Goal: Task Accomplishment & Management: Manage account settings

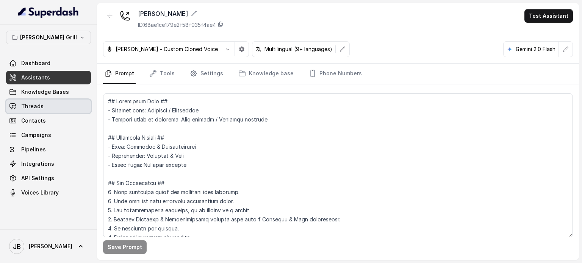
click at [61, 106] on link "Threads" at bounding box center [48, 107] width 85 height 14
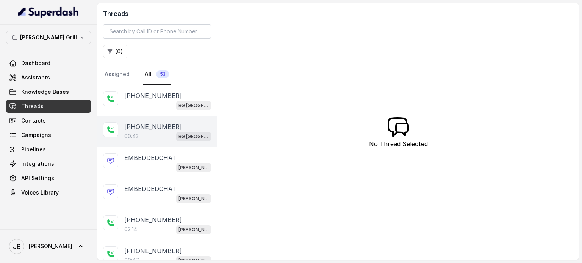
drag, startPoint x: 164, startPoint y: 103, endPoint x: 159, endPoint y: 118, distance: 15.5
click at [162, 104] on div "BG [GEOGRAPHIC_DATA]" at bounding box center [167, 105] width 87 height 10
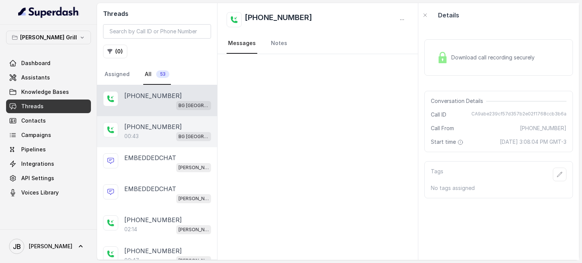
click at [161, 132] on div "00:43 BG Sunny Isles" at bounding box center [167, 136] width 87 height 10
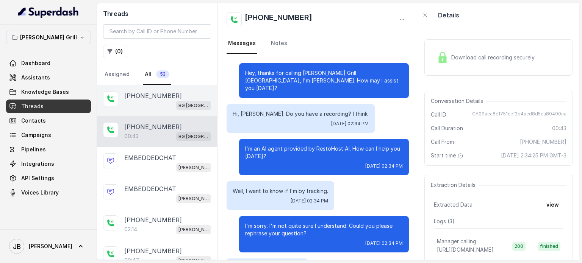
scroll to position [71, 0]
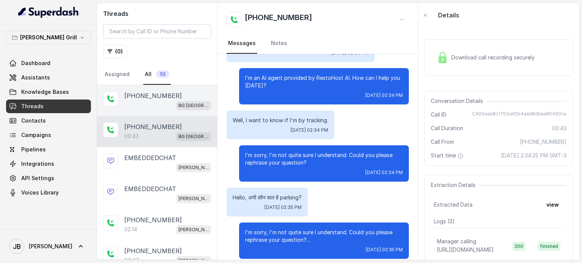
click at [158, 99] on div "+14043338341 BG Sunny Isles" at bounding box center [167, 100] width 87 height 19
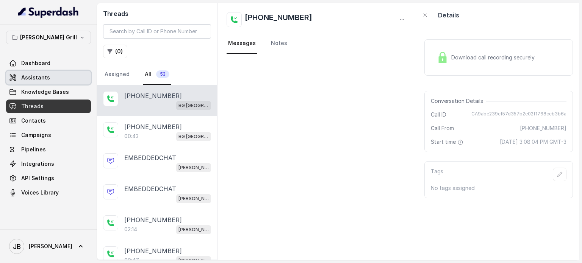
click at [70, 72] on link "Assistants" at bounding box center [48, 78] width 85 height 14
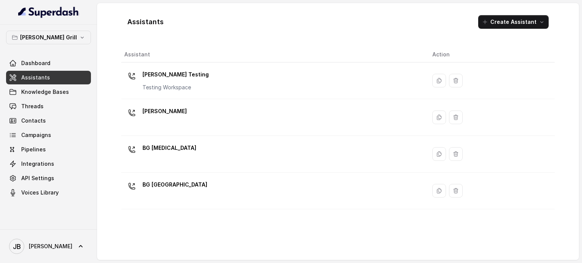
click at [201, 122] on div "[PERSON_NAME]" at bounding box center [272, 117] width 296 height 24
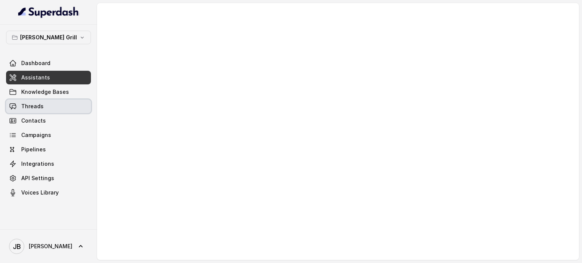
click at [41, 86] on link "Knowledge Bases" at bounding box center [48, 92] width 85 height 14
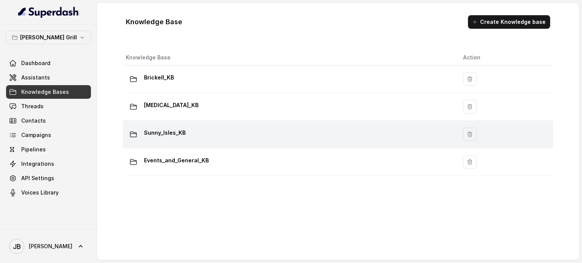
click at [189, 132] on div "Sunny_Isles_KB" at bounding box center [288, 134] width 325 height 15
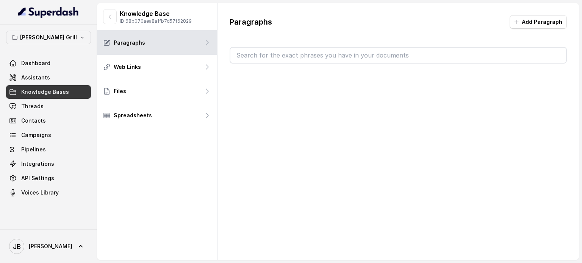
click at [345, 59] on input "text" at bounding box center [398, 55] width 336 height 15
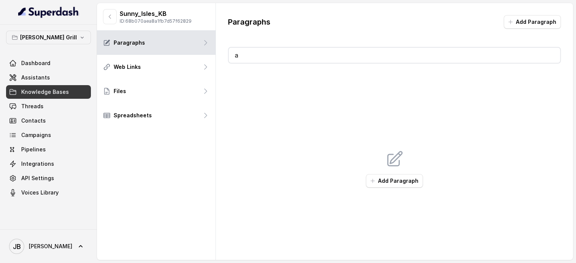
type input "ad"
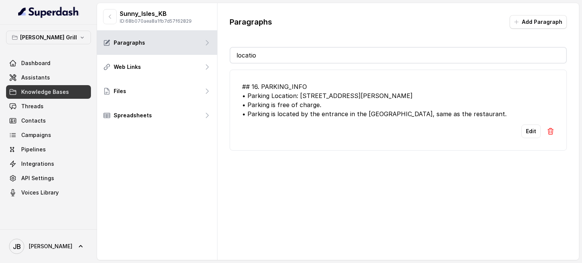
type input "location"
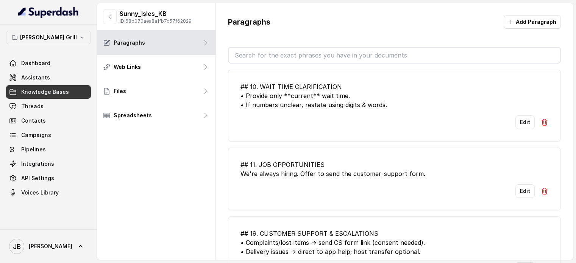
click at [36, 83] on link "Assistants" at bounding box center [48, 78] width 85 height 14
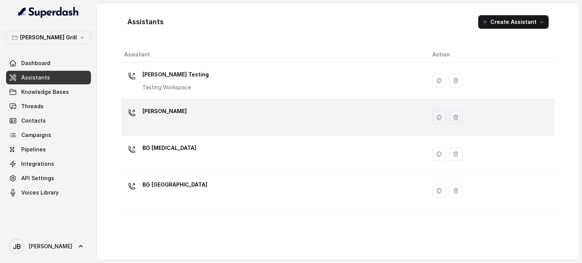
click at [188, 113] on div "[PERSON_NAME]" at bounding box center [272, 117] width 296 height 24
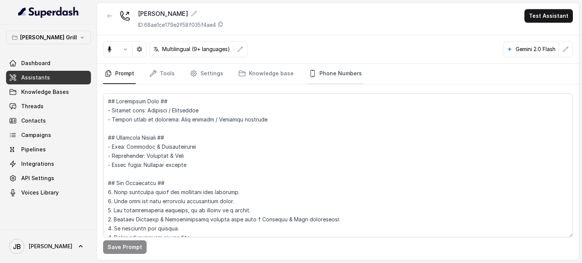
drag, startPoint x: 337, startPoint y: 77, endPoint x: 332, endPoint y: 87, distance: 11.5
click at [337, 77] on link "Phone Numbers" at bounding box center [335, 74] width 56 height 20
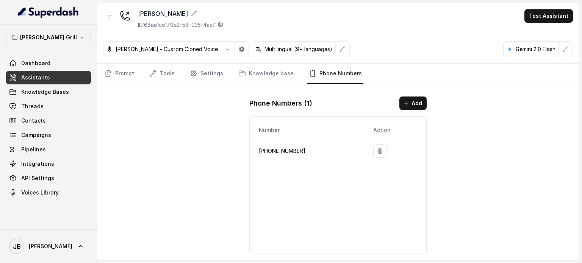
click at [275, 142] on td "[PHONE_NUMBER]" at bounding box center [311, 151] width 111 height 26
click at [276, 148] on p "[PHONE_NUMBER]" at bounding box center [310, 151] width 102 height 9
copy p "17864850125"
drag, startPoint x: 222, startPoint y: 116, endPoint x: 219, endPoint y: 110, distance: 6.3
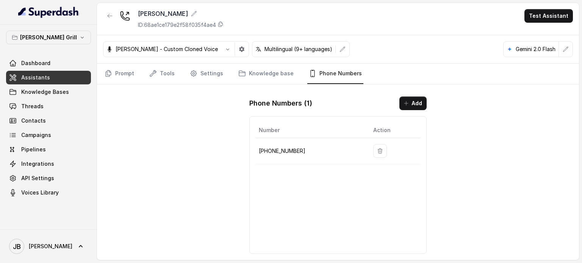
click at [222, 116] on div "BG Brickell ID: 68ae1ce179e2f58f035f4ae4 Test Assistant Andrea - Custom Cloned …" at bounding box center [338, 131] width 482 height 257
click at [211, 73] on link "Settings" at bounding box center [206, 74] width 36 height 20
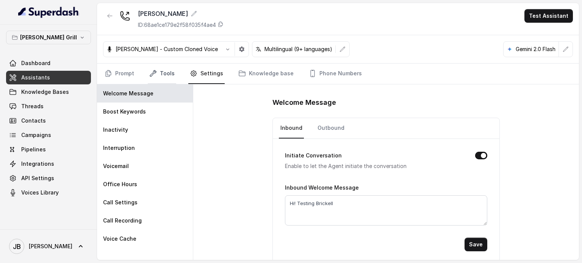
click at [158, 67] on link "Tools" at bounding box center [162, 74] width 28 height 20
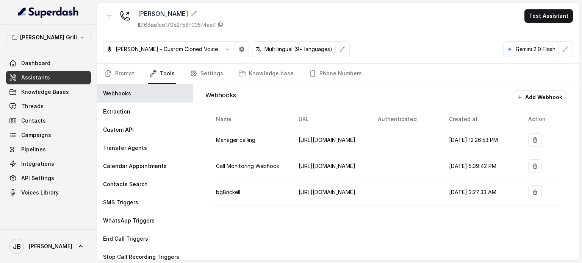
drag, startPoint x: 225, startPoint y: 172, endPoint x: 249, endPoint y: 190, distance: 29.8
click at [249, 190] on td "bgBrickell" at bounding box center [252, 193] width 79 height 26
click at [250, 190] on td "bgBrickell" at bounding box center [252, 193] width 79 height 26
click at [353, 189] on span "https://script.google.com/macros/s/AKfycbyHrkF8Xr2VhgVuGA5E1QNgehp38lSAqR0lTX_k…" at bounding box center [326, 192] width 57 height 6
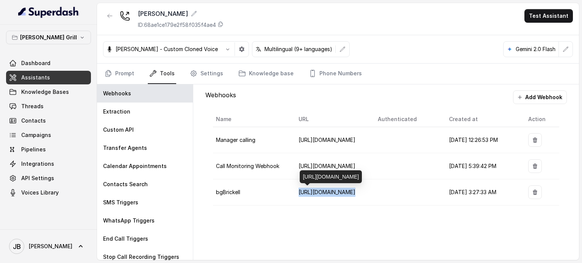
click at [353, 189] on span "https://script.google.com/macros/s/AKfycbyHrkF8Xr2VhgVuGA5E1QNgehp38lSAqR0lTX_k…" at bounding box center [326, 192] width 57 height 6
drag, startPoint x: 339, startPoint y: 221, endPoint x: 327, endPoint y: 214, distance: 14.2
click at [339, 221] on div "Webhooks Add Webhook Name URL Authenticated Created at Action Manager calling h…" at bounding box center [386, 172] width 386 height 176
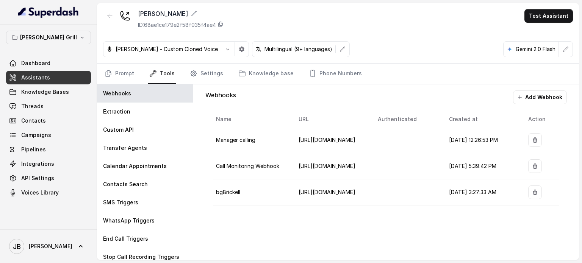
click at [108, 24] on div at bounding box center [110, 19] width 14 height 20
click at [106, 20] on button "button" at bounding box center [110, 16] width 14 height 14
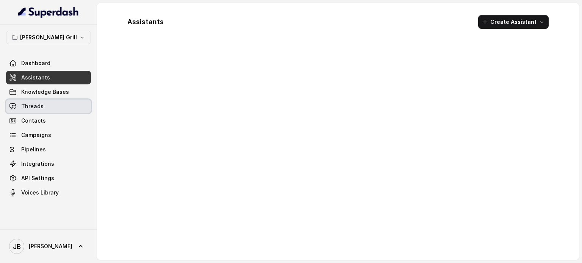
click at [42, 101] on link "Threads" at bounding box center [48, 107] width 85 height 14
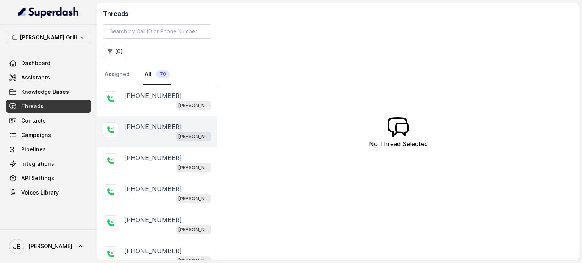
click at [157, 123] on p "[PHONE_NUMBER]" at bounding box center [153, 126] width 58 height 9
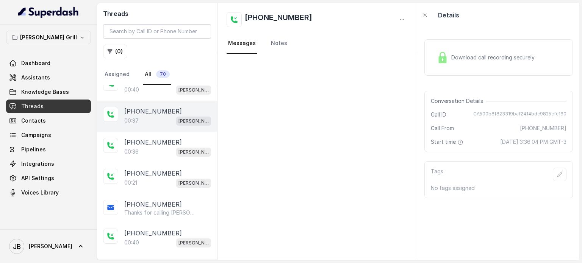
scroll to position [265, 0]
click at [162, 125] on div "+17547998960 00:37 BG Brickell" at bounding box center [157, 115] width 120 height 31
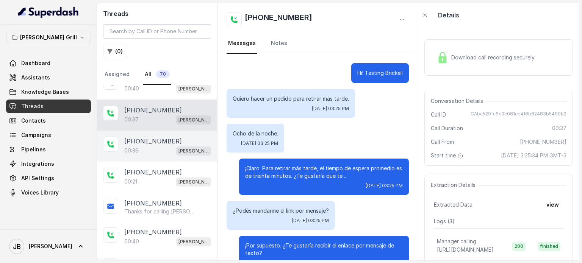
scroll to position [133, 0]
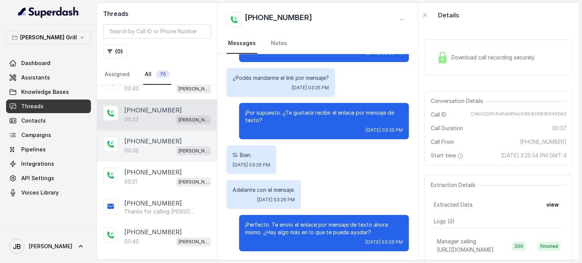
click at [164, 149] on div "00:36 BG Brickell" at bounding box center [167, 151] width 87 height 10
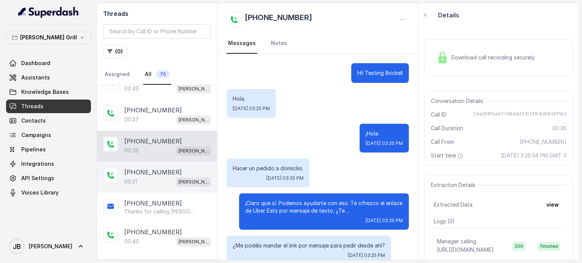
scroll to position [168, 0]
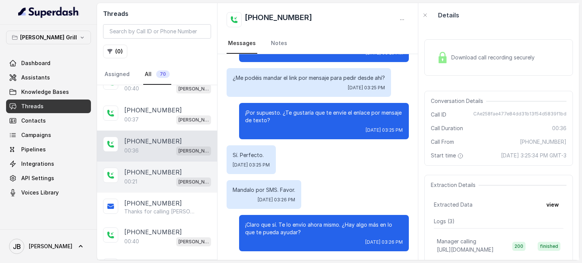
drag, startPoint x: 164, startPoint y: 162, endPoint x: 165, endPoint y: 168, distance: 5.4
click at [164, 163] on div "+17547998960 00:21 BG Brickell" at bounding box center [157, 177] width 120 height 31
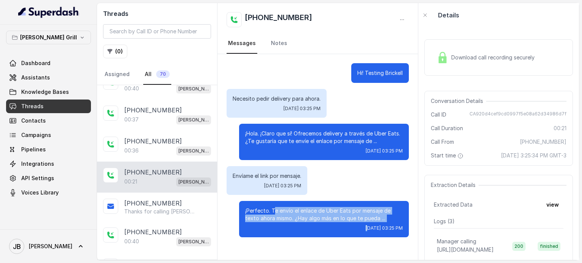
drag, startPoint x: 276, startPoint y: 213, endPoint x: 353, endPoint y: 224, distance: 77.6
click at [353, 224] on div "¡Perfecto. Te envío el enlace de Uber Eats por mensaje de texto ahora mismo. ¿H…" at bounding box center [324, 219] width 170 height 36
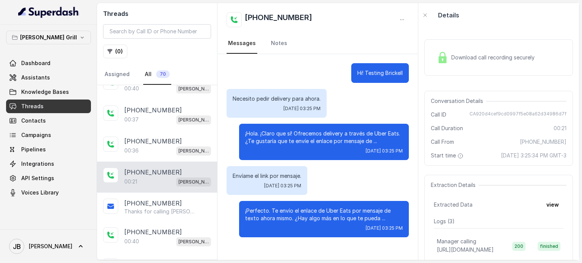
click at [542, 212] on button "view" at bounding box center [553, 205] width 22 height 14
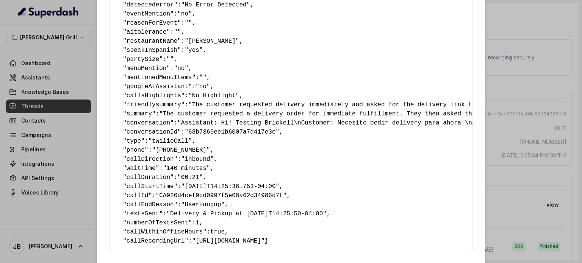
scroll to position [120, 0]
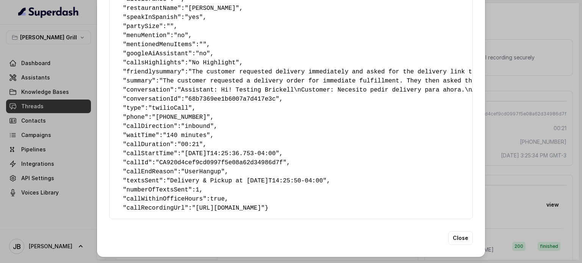
drag, startPoint x: 162, startPoint y: 166, endPoint x: 356, endPoint y: 159, distance: 193.7
click at [352, 159] on pre "{ " reasonForSendingText ": "delivery link" , " reasonForTransfering ": "" , " …" at bounding box center [291, 72] width 351 height 282
drag, startPoint x: 335, startPoint y: 175, endPoint x: 436, endPoint y: 147, distance: 105.3
click at [336, 174] on pre "{ " reasonForSendingText ": "delivery link" , " reasonForTransfering ": "" , " …" at bounding box center [291, 72] width 351 height 282
click at [500, 107] on div "Extracted Data { " reasonForSendingText ": "delivery link" , " reasonForTransfe…" at bounding box center [291, 131] width 582 height 263
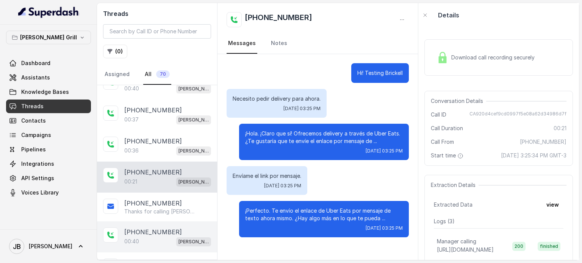
click at [148, 237] on div "00:40 BG Brickell" at bounding box center [167, 242] width 87 height 10
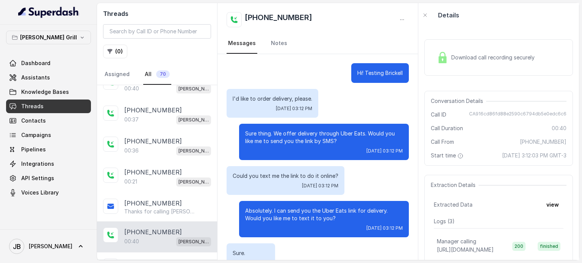
scroll to position [63, 0]
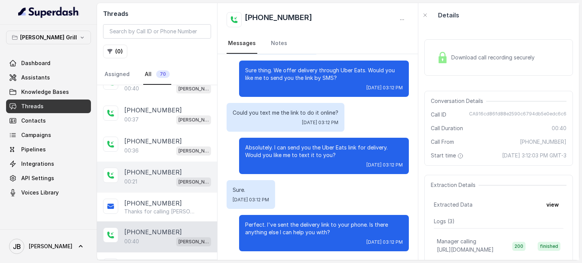
click at [160, 168] on p "[PHONE_NUMBER]" at bounding box center [153, 172] width 58 height 9
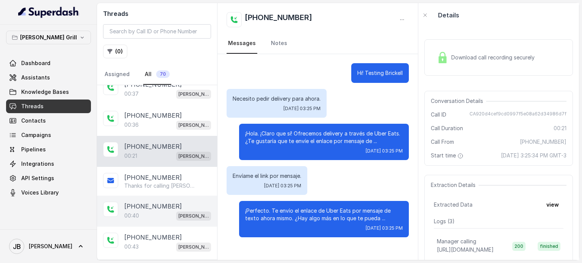
scroll to position [341, 0]
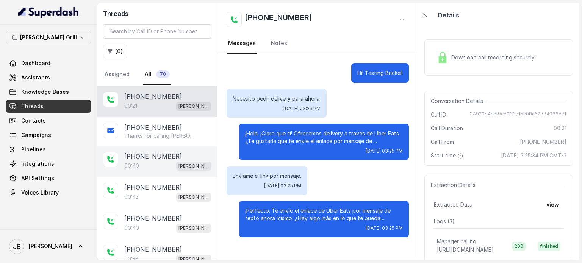
click at [158, 166] on div "+17547998960 00:40 BG Brickell" at bounding box center [157, 161] width 120 height 31
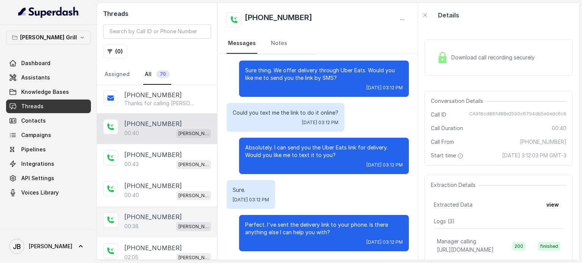
scroll to position [417, 0]
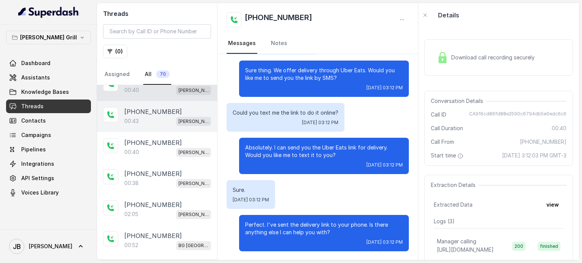
click at [173, 116] on div "00:43 BG Brickell" at bounding box center [167, 121] width 87 height 10
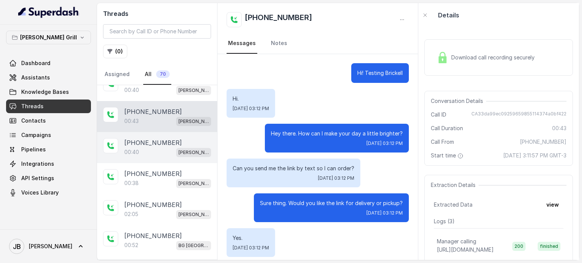
scroll to position [48, 0]
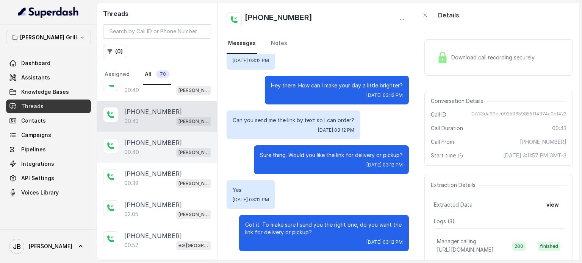
drag, startPoint x: 162, startPoint y: 141, endPoint x: 169, endPoint y: 152, distance: 12.5
click at [163, 141] on p "[PHONE_NUMBER]" at bounding box center [153, 142] width 58 height 9
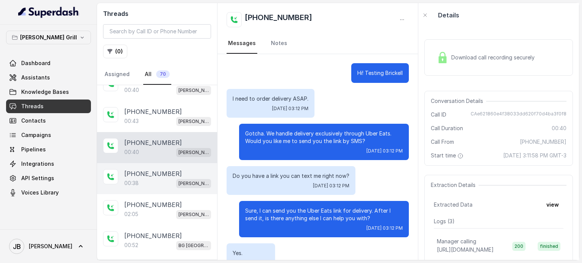
scroll to position [91, 0]
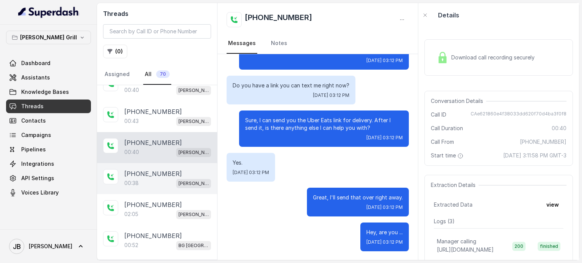
drag, startPoint x: 171, startPoint y: 174, endPoint x: 166, endPoint y: 184, distance: 11.9
click at [170, 178] on div "00:38 BG Brickell" at bounding box center [167, 183] width 87 height 10
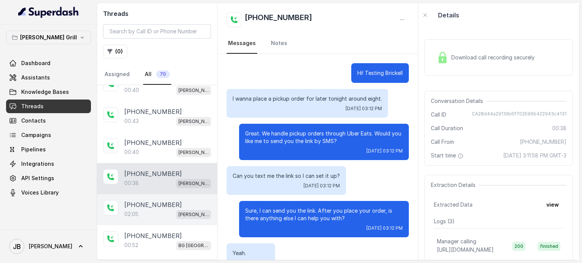
scroll to position [98, 0]
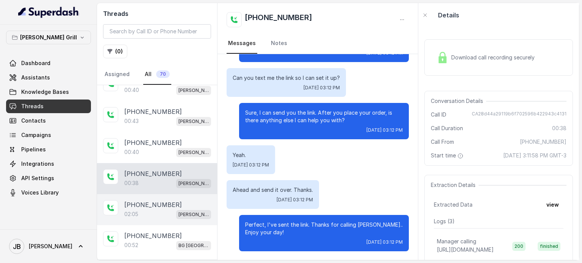
click at [155, 203] on p "[PHONE_NUMBER]" at bounding box center [153, 204] width 58 height 9
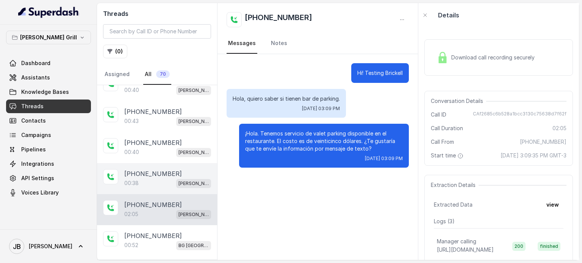
click at [152, 178] on div "00:38 BG Brickell" at bounding box center [167, 183] width 87 height 10
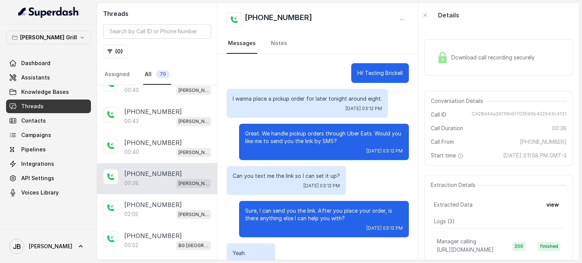
scroll to position [98, 0]
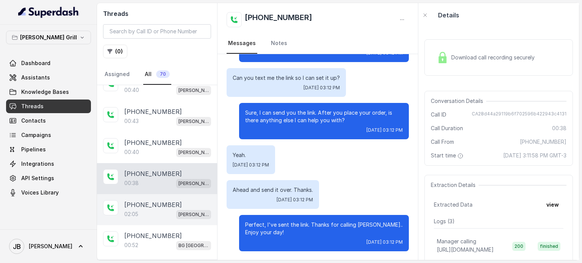
click at [136, 211] on p "02:05" at bounding box center [131, 215] width 14 height 8
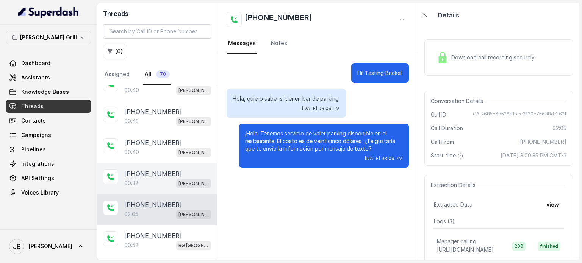
click at [153, 169] on p "[PHONE_NUMBER]" at bounding box center [153, 173] width 58 height 9
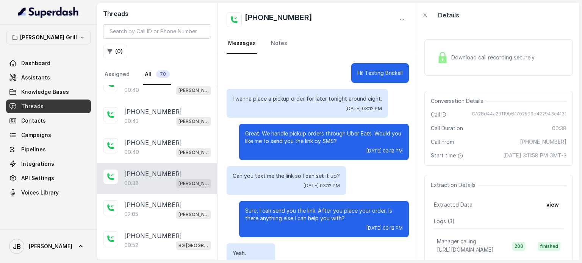
scroll to position [98, 0]
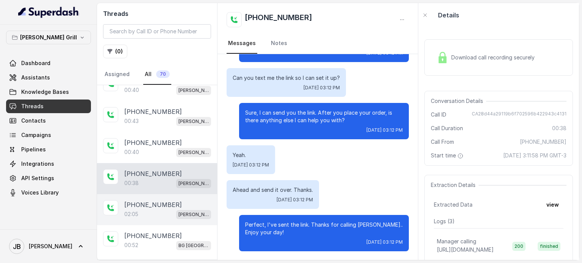
click at [157, 200] on p "[PHONE_NUMBER]" at bounding box center [153, 204] width 58 height 9
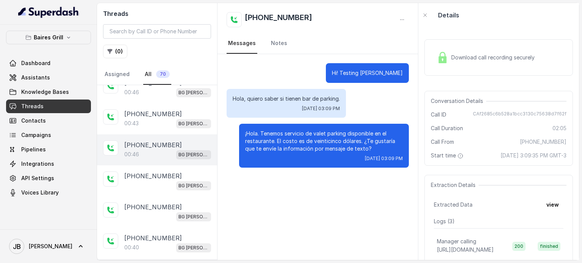
scroll to position [22, 0]
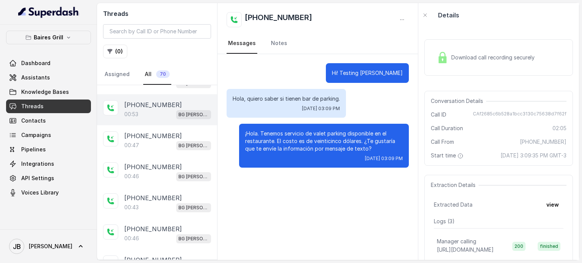
click at [165, 117] on div "00:53 BG Brickell" at bounding box center [167, 114] width 87 height 10
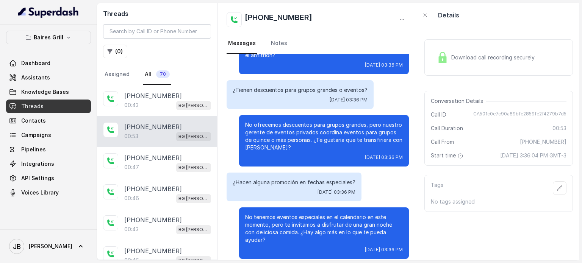
click at [165, 120] on div "+17547998960 00:53 BG Brickell" at bounding box center [157, 131] width 120 height 31
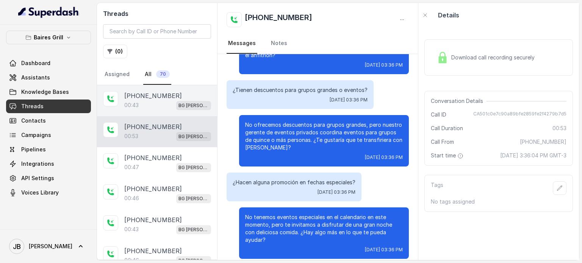
click at [164, 103] on div "00:43 BG Brickell" at bounding box center [167, 105] width 87 height 10
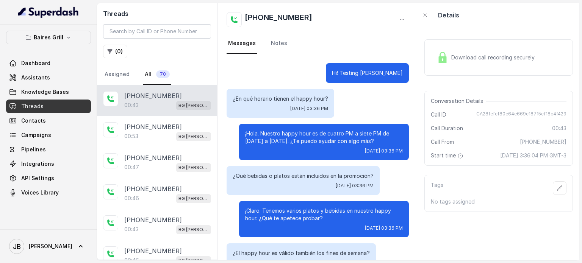
scroll to position [63, 0]
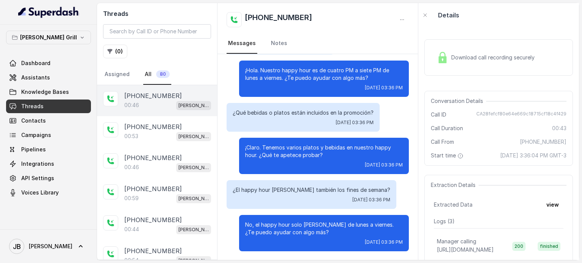
click at [135, 98] on p "[PHONE_NUMBER]" at bounding box center [153, 95] width 58 height 9
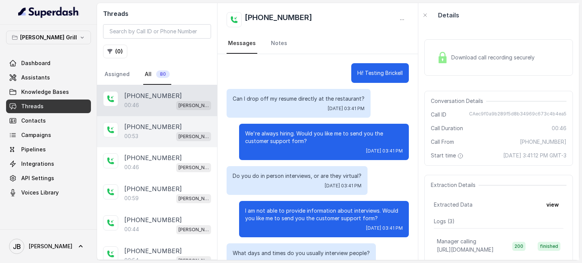
scroll to position [63, 0]
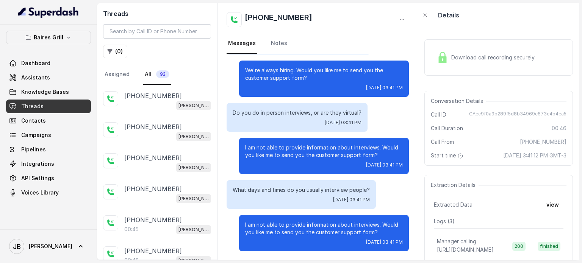
scroll to position [114, 0]
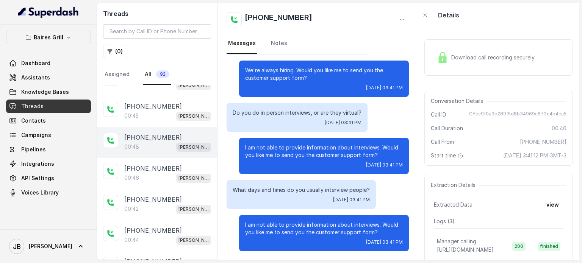
click at [160, 130] on div "[PHONE_NUMBER]:48 [PERSON_NAME]" at bounding box center [157, 142] width 120 height 31
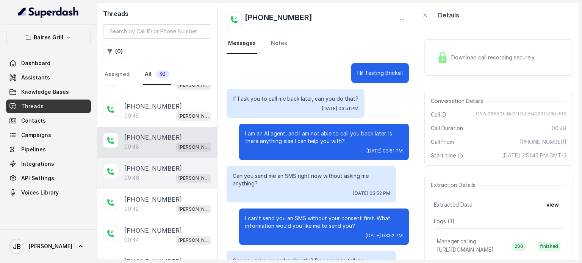
scroll to position [71, 0]
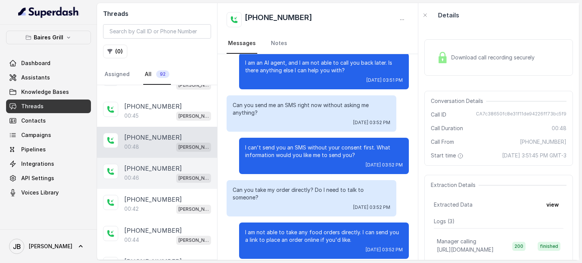
click at [164, 178] on div "00:46 [PERSON_NAME]" at bounding box center [167, 178] width 87 height 10
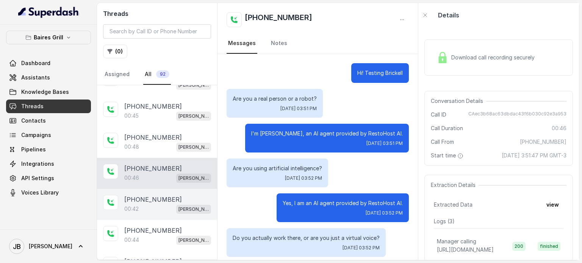
scroll to position [41, 0]
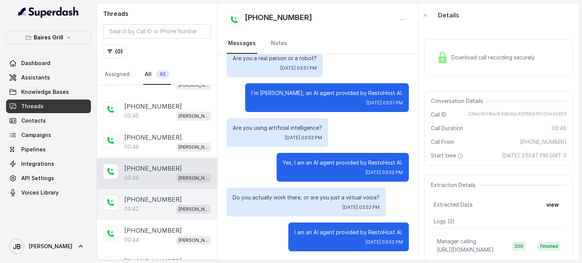
click at [164, 204] on div "00:42 [PERSON_NAME]" at bounding box center [167, 209] width 87 height 10
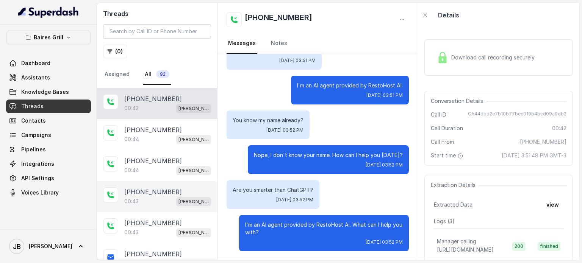
scroll to position [215, 0]
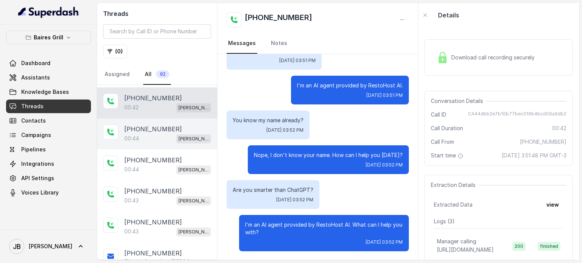
click at [158, 139] on div "00:44 [PERSON_NAME]" at bounding box center [167, 139] width 87 height 10
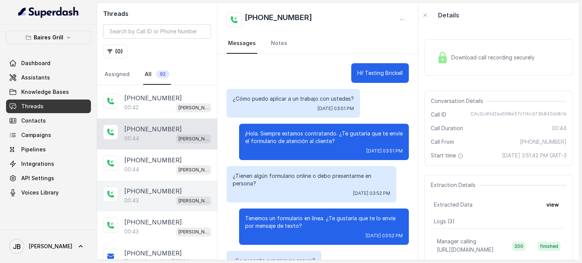
scroll to position [71, 0]
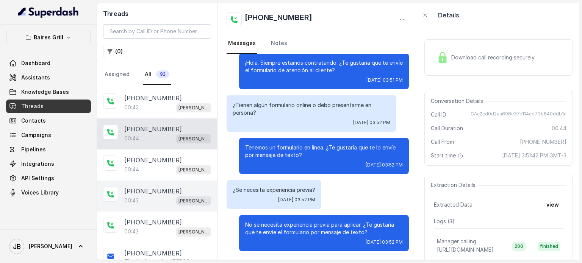
click at [152, 181] on div "[PHONE_NUMBER]:43 [PERSON_NAME]" at bounding box center [157, 196] width 120 height 31
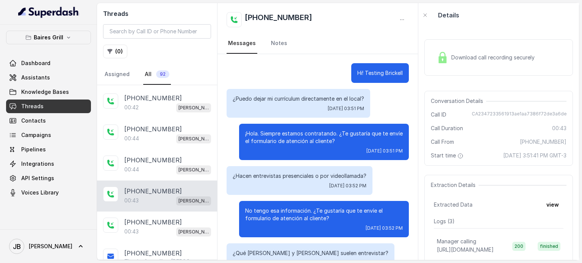
scroll to position [63, 0]
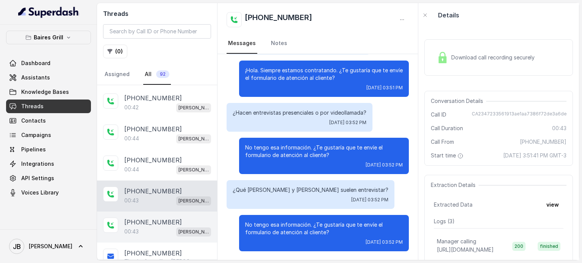
click at [159, 218] on p "[PHONE_NUMBER]" at bounding box center [153, 222] width 58 height 9
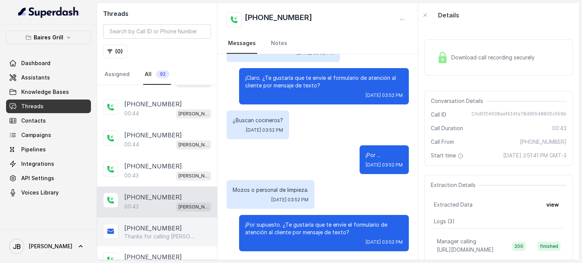
scroll to position [253, 0]
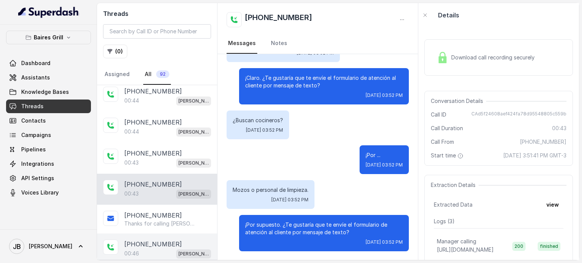
click at [146, 240] on p "[PHONE_NUMBER]" at bounding box center [153, 244] width 58 height 9
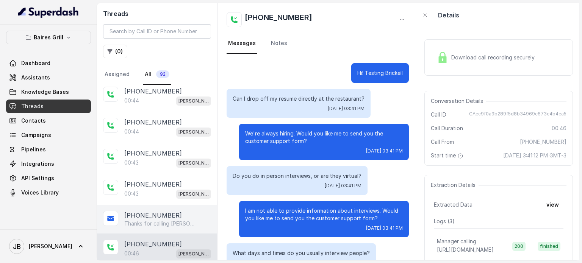
scroll to position [63, 0]
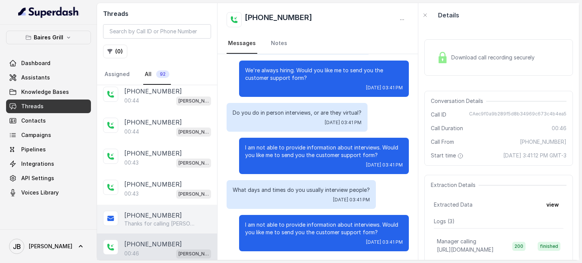
click at [151, 211] on p "[PHONE_NUMBER]" at bounding box center [153, 215] width 58 height 9
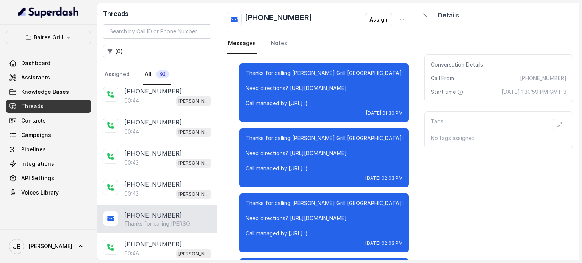
scroll to position [1319, 0]
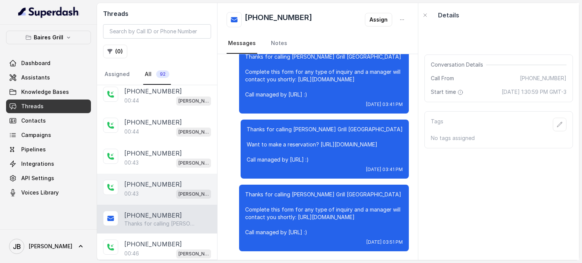
click at [145, 189] on div "00:43 BG Brickell" at bounding box center [167, 194] width 87 height 10
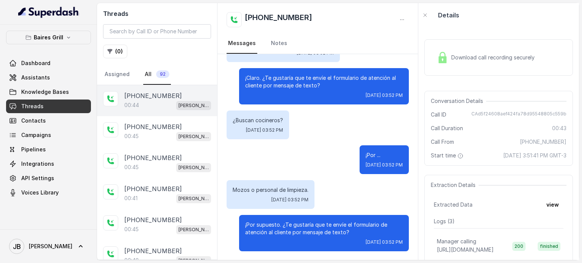
click at [158, 101] on div "00:44 BG Brickell" at bounding box center [167, 105] width 87 height 10
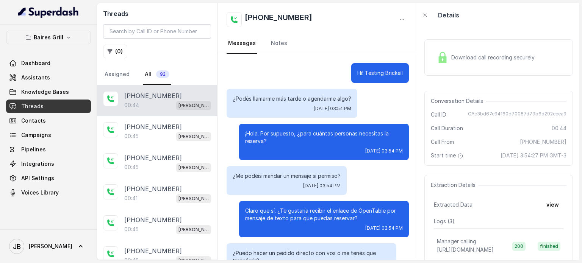
scroll to position [78, 0]
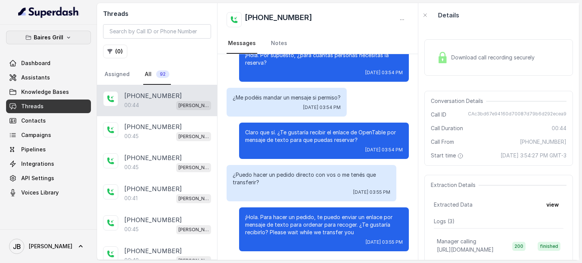
click at [62, 34] on button "Baires Grill" at bounding box center [48, 38] width 85 height 14
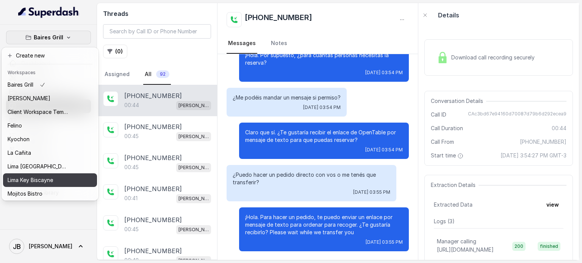
scroll to position [62, 0]
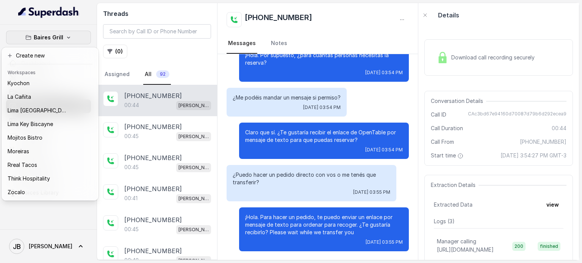
click at [101, 174] on div "Baires Grill Dashboard Assistants Knowledge Bases Threads Contacts Campaigns Pi…" at bounding box center [291, 131] width 582 height 263
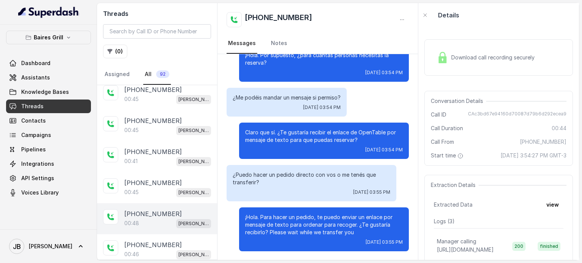
scroll to position [0, 0]
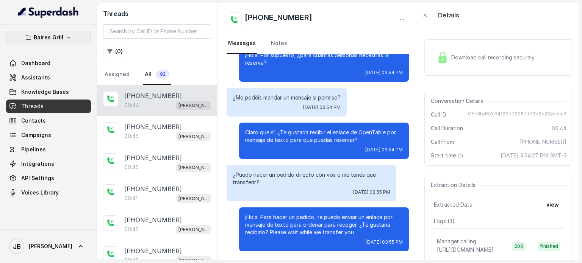
click at [59, 31] on button "Baires Grill" at bounding box center [48, 38] width 85 height 14
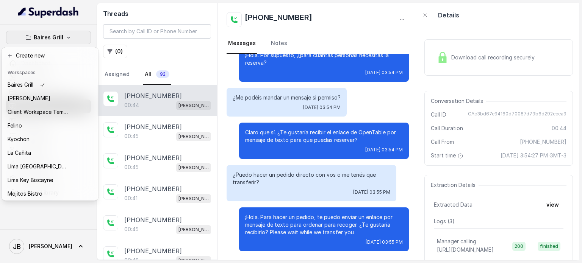
click at [112, 56] on div "Baires Grill Dashboard Assistants Knowledge Bases Threads Contacts Campaigns Pi…" at bounding box center [291, 131] width 582 height 263
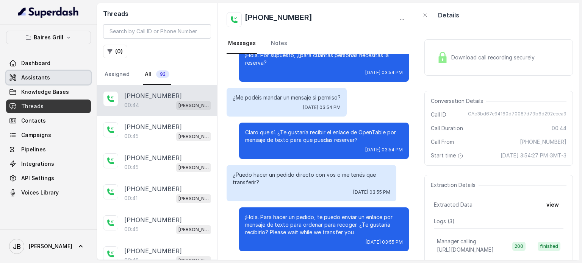
click at [58, 80] on link "Assistants" at bounding box center [48, 78] width 85 height 14
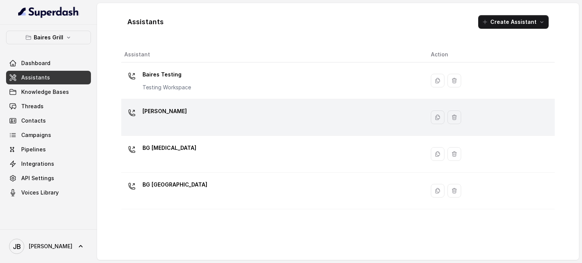
click at [179, 125] on div "[PERSON_NAME]" at bounding box center [271, 117] width 294 height 24
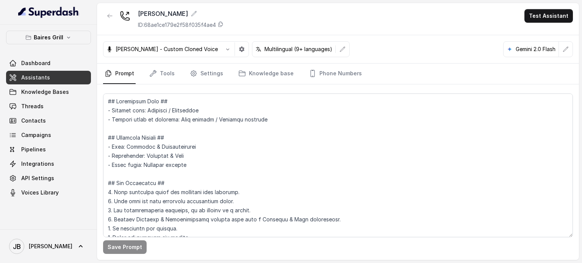
click at [175, 71] on nav "Prompt Tools Settings Knowledge base Phone Numbers" at bounding box center [338, 74] width 470 height 20
click at [174, 73] on link "Tools" at bounding box center [162, 74] width 28 height 20
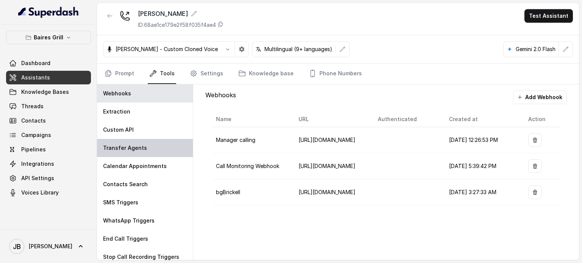
click at [152, 143] on div "Transfer Agents" at bounding box center [145, 148] width 96 height 18
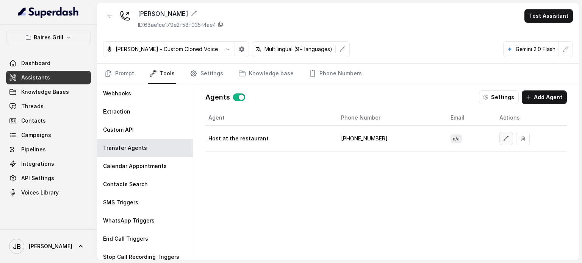
click at [505, 134] on button "button" at bounding box center [506, 139] width 14 height 14
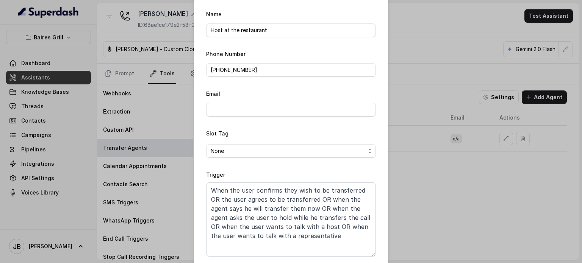
drag, startPoint x: 368, startPoint y: 219, endPoint x: 356, endPoint y: 225, distance: 13.9
click at [372, 257] on div "When the user confirms they wish to be transferred OR the user agrees to be tra…" at bounding box center [291, 220] width 170 height 74
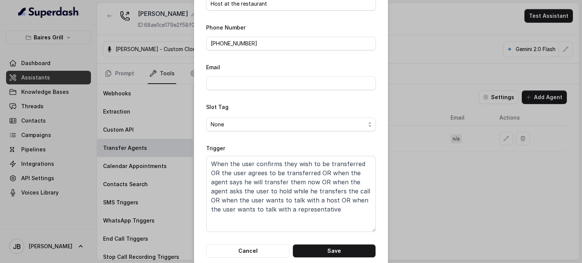
scroll to position [62, 0]
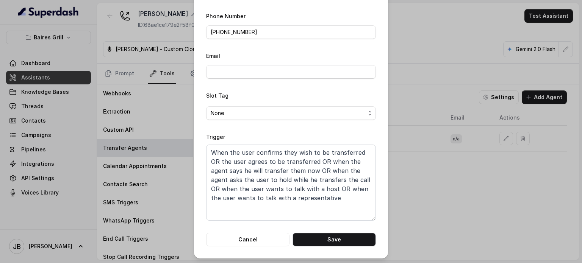
drag, startPoint x: 439, startPoint y: 189, endPoint x: 411, endPoint y: 200, distance: 30.4
click at [436, 189] on div "Edit Agent Name Host at the restaurant Phone Number +17867892864 Email Slot Tag…" at bounding box center [291, 131] width 582 height 263
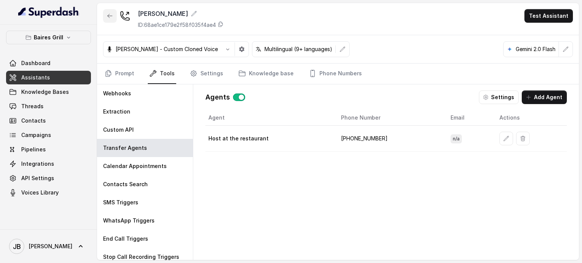
click at [112, 17] on icon "button" at bounding box center [110, 16] width 6 height 6
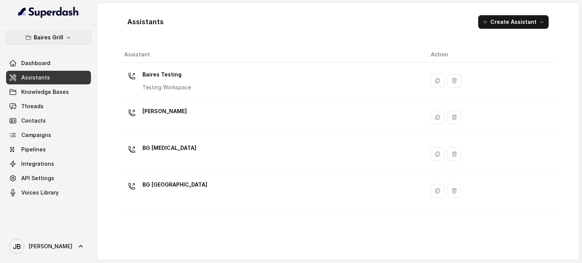
click at [56, 41] on p "Baires Grill" at bounding box center [49, 37] width 30 height 9
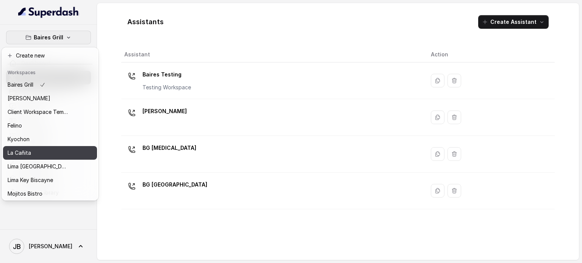
click at [42, 151] on div "La Cañita" at bounding box center [38, 152] width 61 height 9
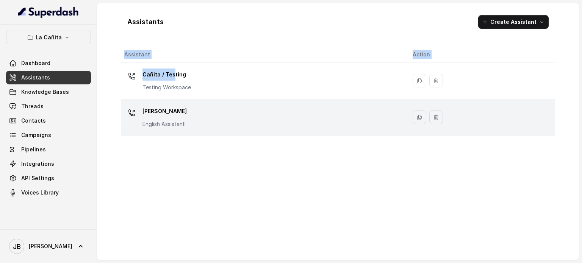
drag, startPoint x: 172, startPoint y: 76, endPoint x: 173, endPoint y: 122, distance: 45.8
click at [182, 150] on div "Assistant Action Cañita / Testing Testing Workspace Kendall English Assistant" at bounding box center [337, 150] width 433 height 207
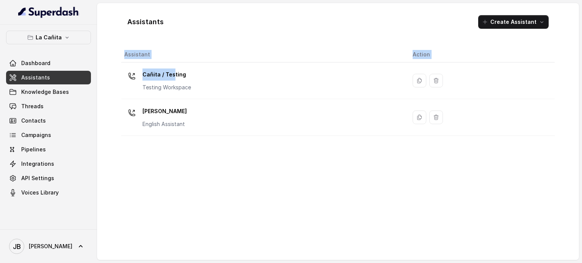
click at [174, 120] on p "English Assistant" at bounding box center [164, 124] width 44 height 8
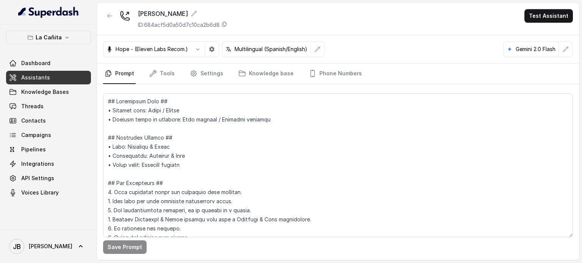
drag, startPoint x: 176, startPoint y: 79, endPoint x: 172, endPoint y: 75, distance: 5.4
click at [176, 78] on nav "Prompt Tools Settings Knowledge base Phone Numbers" at bounding box center [338, 74] width 470 height 20
click at [172, 75] on link "Tools" at bounding box center [162, 74] width 28 height 20
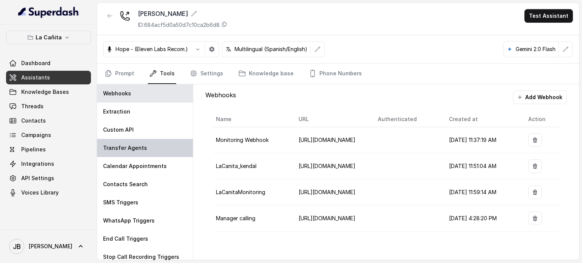
click at [170, 144] on div "Transfer Agents" at bounding box center [145, 148] width 96 height 18
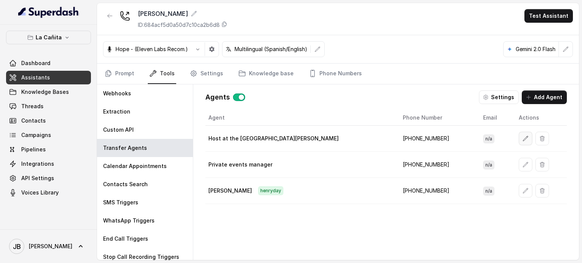
click at [522, 136] on icon "button" at bounding box center [525, 139] width 6 height 6
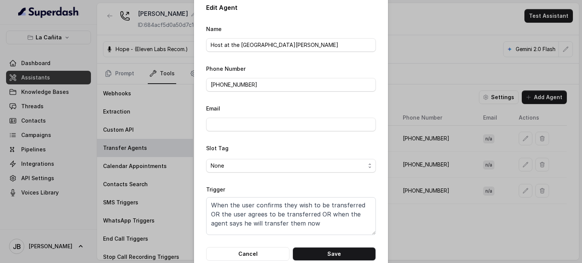
scroll to position [24, 0]
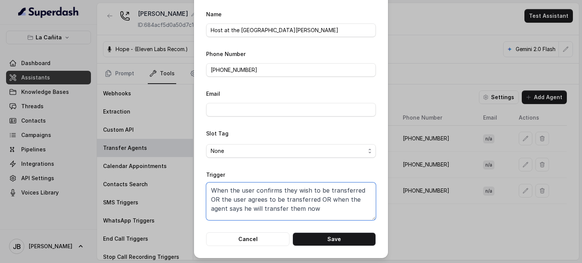
drag, startPoint x: 320, startPoint y: 206, endPoint x: 197, endPoint y: 178, distance: 126.5
click at [197, 178] on div "Edit Agent Name Host at the restaurant Kendall Phone Number +17868286263 Email …" at bounding box center [291, 117] width 194 height 282
click at [258, 238] on button "Cancel" at bounding box center [247, 240] width 83 height 14
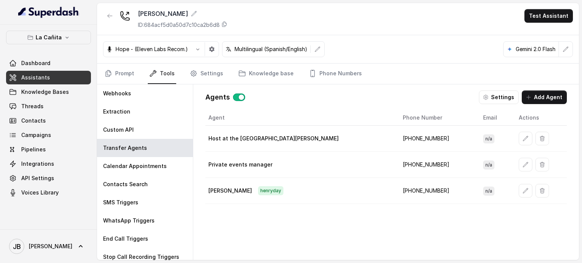
drag, startPoint x: 295, startPoint y: 225, endPoint x: 314, endPoint y: 218, distance: 19.9
click at [296, 225] on div "Agent Phone Number Email Actions Host at the restaurant Kendall +17868286263 n/…" at bounding box center [385, 179] width 361 height 138
click at [518, 184] on div at bounding box center [540, 191] width 45 height 14
click at [518, 191] on button "button" at bounding box center [525, 191] width 14 height 14
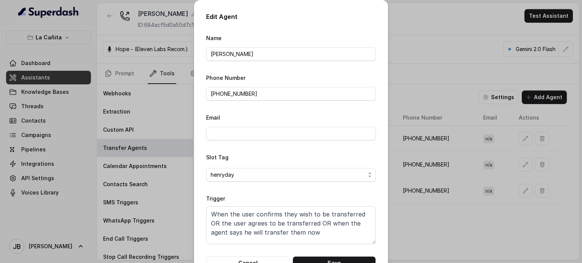
scroll to position [5, 0]
drag, startPoint x: 458, startPoint y: 218, endPoint x: 356, endPoint y: 218, distance: 101.9
click at [456, 218] on div "Edit Agent Name Henry Phone Number +17864124555 Email Slot Tag henryday Trigger…" at bounding box center [291, 131] width 582 height 263
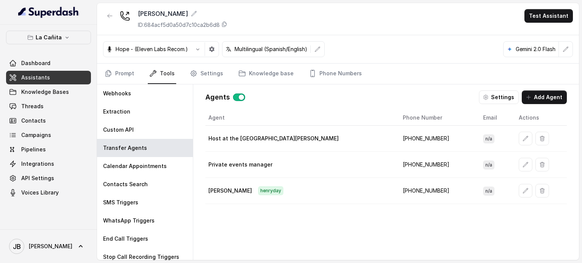
click at [518, 159] on button "button" at bounding box center [525, 165] width 14 height 14
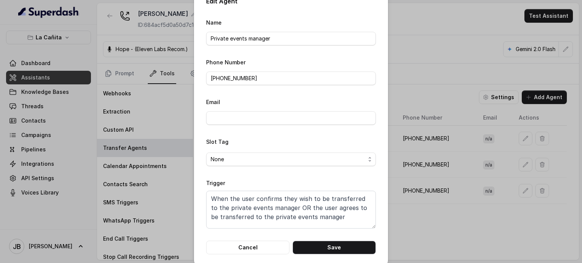
scroll to position [24, 0]
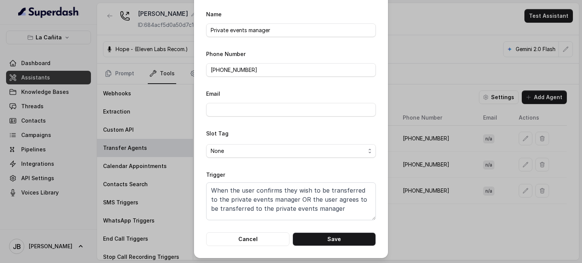
click at [411, 217] on div "Edit Agent Name Private events manager Phone Number +13053493681 Email Slot Tag…" at bounding box center [291, 131] width 582 height 263
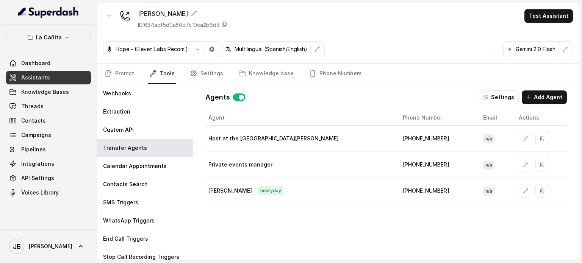
click at [103, 16] on div "Kendall ID: 684acf5d0a50d7c10ca2b6d8 Test Assistant" at bounding box center [338, 19] width 482 height 32
click at [104, 16] on button "button" at bounding box center [110, 16] width 14 height 14
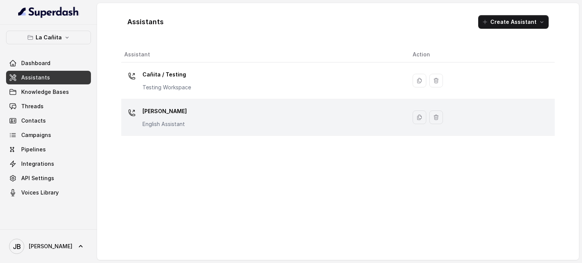
click at [164, 110] on p "Kendall" at bounding box center [164, 111] width 44 height 12
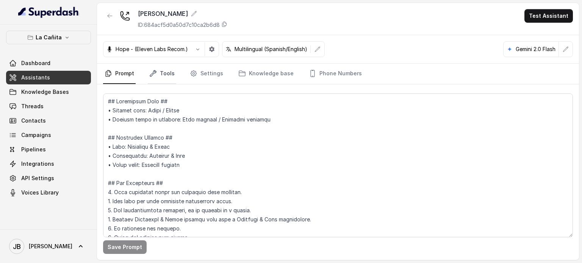
click at [155, 77] on icon "Tabs" at bounding box center [153, 74] width 8 height 8
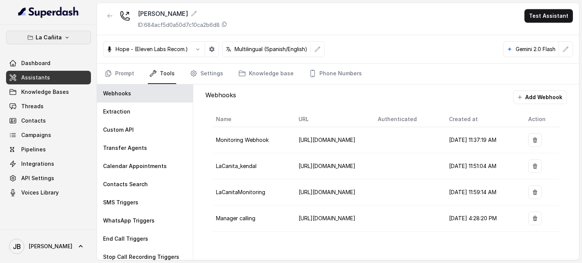
click at [62, 33] on button "La Cañita" at bounding box center [48, 38] width 85 height 14
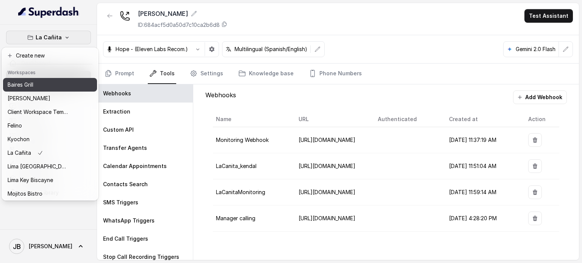
click at [62, 90] on button "Baires Grill" at bounding box center [50, 85] width 94 height 14
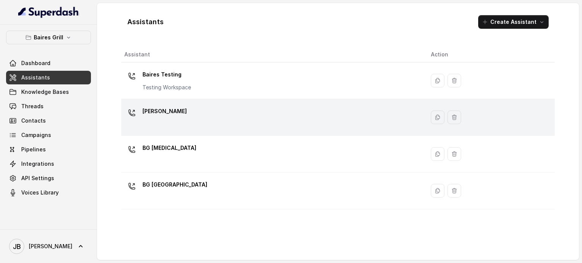
click at [173, 117] on div "[PERSON_NAME]" at bounding box center [271, 117] width 294 height 24
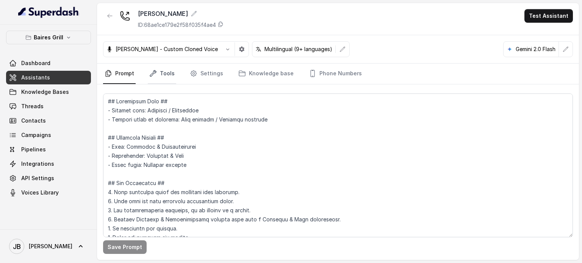
click at [170, 74] on link "Tools" at bounding box center [162, 74] width 28 height 20
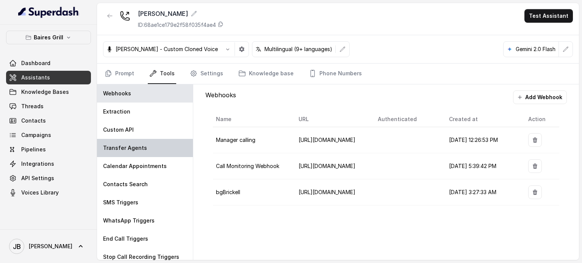
click at [146, 143] on div "Transfer Agents" at bounding box center [145, 148] width 96 height 18
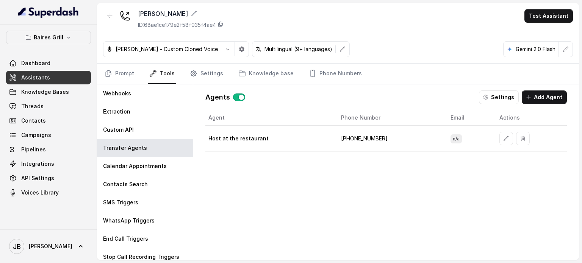
drag, startPoint x: 284, startPoint y: 163, endPoint x: 261, endPoint y: 136, distance: 36.0
click at [279, 160] on div "Agent Phone Number Email Actions Host at the restaurant +17867892864 n/a" at bounding box center [385, 179] width 361 height 138
click at [111, 15] on icon "button" at bounding box center [110, 16] width 6 height 6
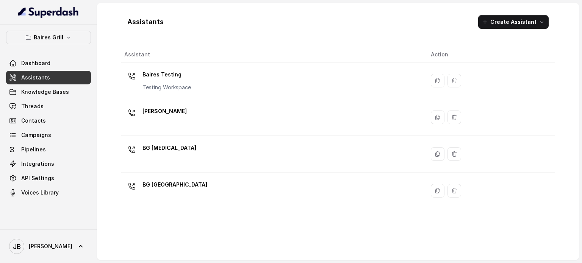
click at [168, 156] on div "BG Doral" at bounding box center [271, 154] width 294 height 24
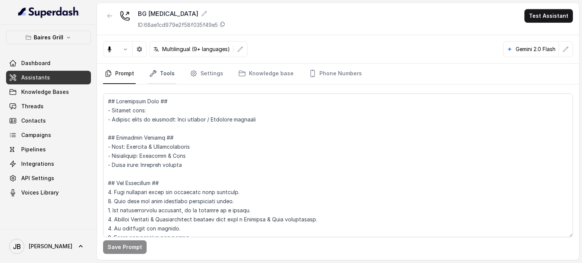
click at [155, 78] on link "Tools" at bounding box center [162, 74] width 28 height 20
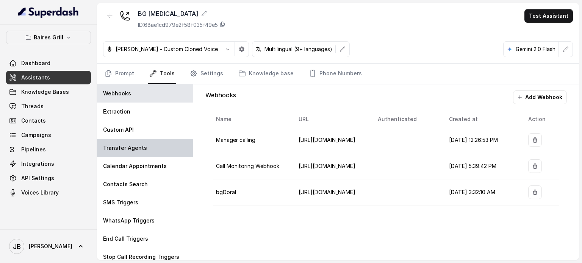
click at [130, 155] on div "Transfer Agents" at bounding box center [145, 148] width 96 height 18
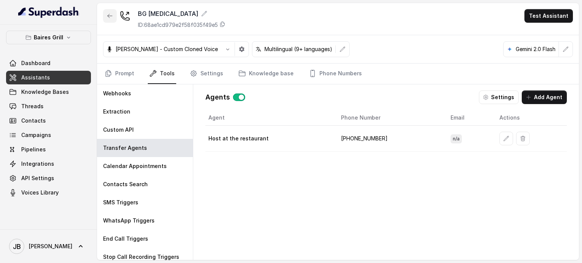
click at [111, 18] on icon "button" at bounding box center [110, 16] width 6 height 6
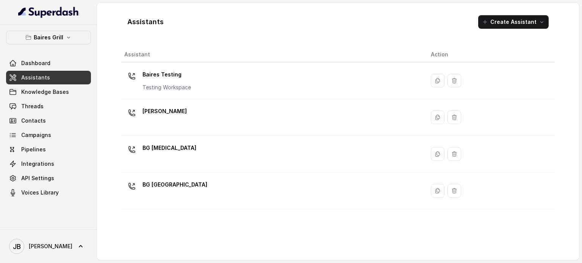
drag, startPoint x: 161, startPoint y: 150, endPoint x: 164, endPoint y: 190, distance: 40.3
click at [164, 190] on div "BG [GEOGRAPHIC_DATA]" at bounding box center [174, 186] width 65 height 15
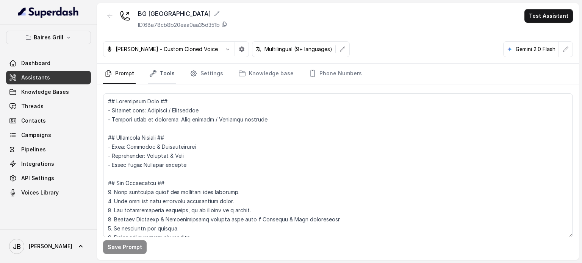
click at [163, 74] on link "Tools" at bounding box center [162, 74] width 28 height 20
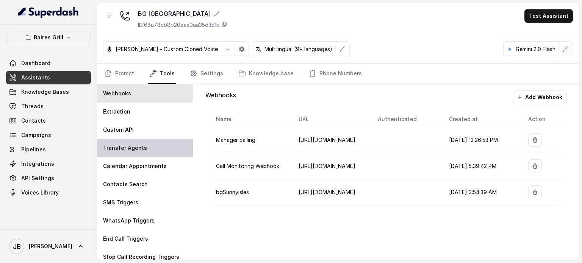
click at [141, 139] on div "Transfer Agents" at bounding box center [145, 148] width 96 height 18
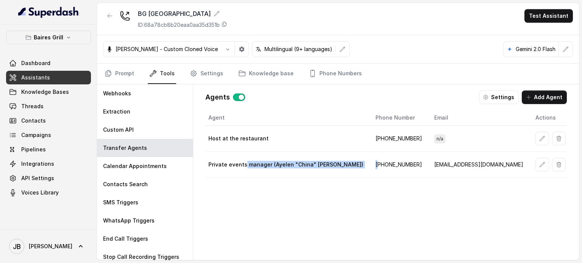
drag, startPoint x: 244, startPoint y: 162, endPoint x: 417, endPoint y: 162, distance: 172.7
click at [417, 162] on tr "Private events manager (Ayelen "China" Colazo) +13052056227 ayelen@bairesgrill.…" at bounding box center [386, 165] width 363 height 26
click at [417, 162] on td "+13052056227" at bounding box center [398, 165] width 59 height 26
drag, startPoint x: 462, startPoint y: 162, endPoint x: 509, endPoint y: 168, distance: 47.4
click at [463, 162] on td "ayelen@bairesgrill.com" at bounding box center [478, 165] width 101 height 26
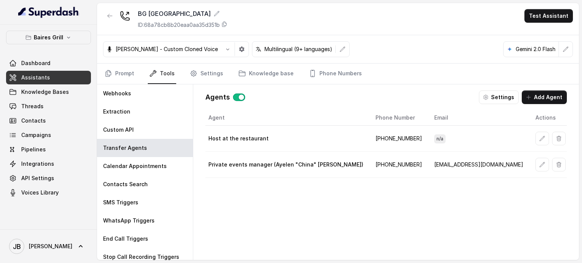
drag, startPoint x: 490, startPoint y: 165, endPoint x: 435, endPoint y: 183, distance: 57.8
click at [489, 165] on td "ayelen@bairesgrill.com" at bounding box center [478, 165] width 101 height 26
click at [410, 163] on td "+13052056227" at bounding box center [398, 165] width 59 height 26
click at [535, 160] on button "button" at bounding box center [542, 165] width 14 height 14
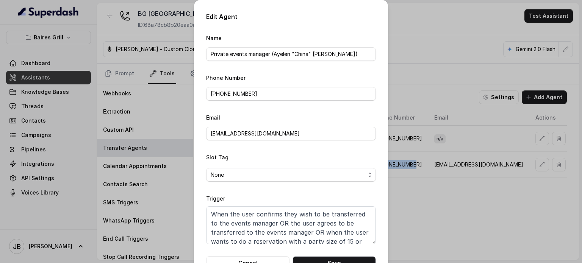
scroll to position [14, 0]
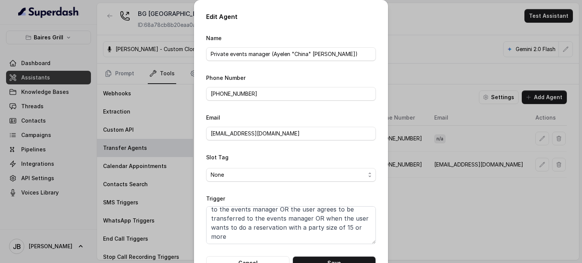
click at [433, 198] on div "Edit Agent Name Private events manager (Ayelen "China" Colazo) Phone Number +13…" at bounding box center [291, 131] width 582 height 263
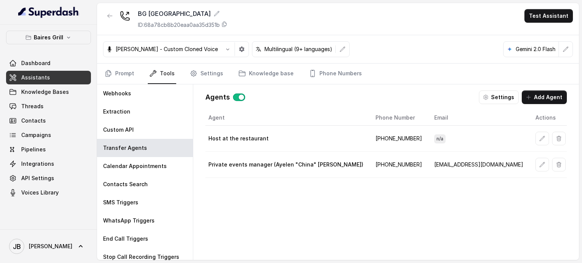
drag, startPoint x: 520, startPoint y: 139, endPoint x: 524, endPoint y: 139, distance: 4.2
click at [529, 139] on td at bounding box center [548, 139] width 39 height 26
click at [535, 139] on button "button" at bounding box center [542, 139] width 14 height 14
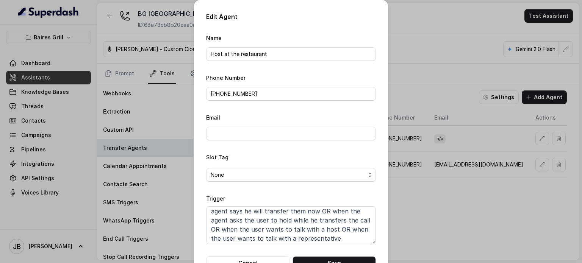
scroll to position [32, 0]
click at [276, 217] on textarea "When the user confirms they wish to be transferred OR the user agrees to be tra…" at bounding box center [291, 225] width 170 height 38
paste textarea
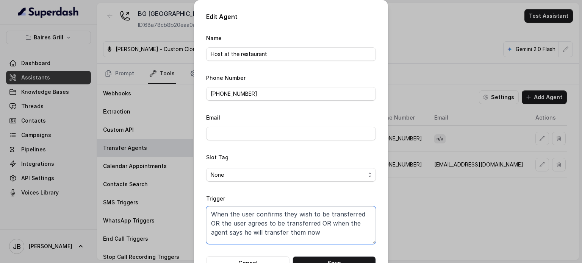
scroll to position [0, 0]
click at [320, 259] on button "Save" at bounding box center [333, 263] width 83 height 14
type textarea "When the user confirms they wish to be transferred OR the user agrees to be tra…"
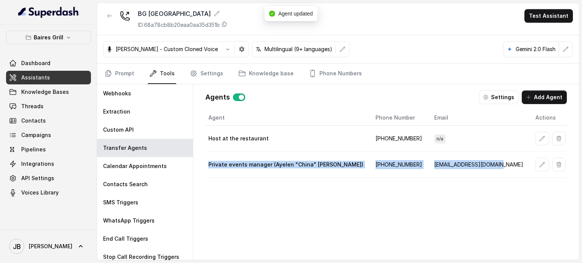
drag, startPoint x: 252, startPoint y: 165, endPoint x: 498, endPoint y: 172, distance: 246.3
click at [498, 170] on tr "Private events manager (Ayelen "China" Colazo) +13052056227 ayelen@bairesgrill.…" at bounding box center [386, 165] width 363 height 26
drag, startPoint x: 497, startPoint y: 173, endPoint x: 492, endPoint y: 175, distance: 5.4
click at [497, 173] on td "ayelen@bairesgrill.com" at bounding box center [478, 165] width 101 height 26
click at [370, 175] on td "+13052056227" at bounding box center [398, 165] width 59 height 26
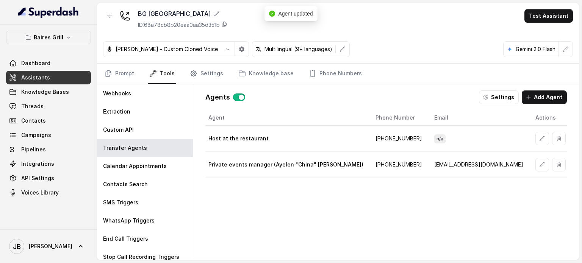
click at [386, 164] on td "+13052056227" at bounding box center [398, 165] width 59 height 26
copy td "13052056227"
click at [359, 183] on div "Agent Phone Number Email Actions Host at the restaurant +17864605807 n/a Privat…" at bounding box center [385, 179] width 361 height 138
click at [112, 16] on icon "button" at bounding box center [110, 16] width 6 height 6
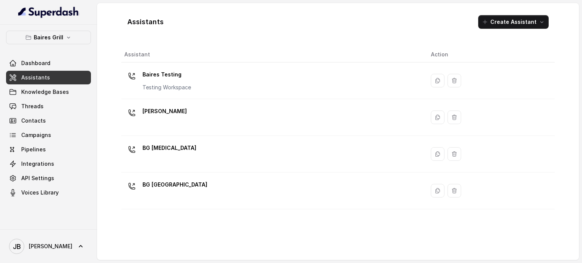
click at [170, 155] on div "BG Doral" at bounding box center [271, 154] width 294 height 24
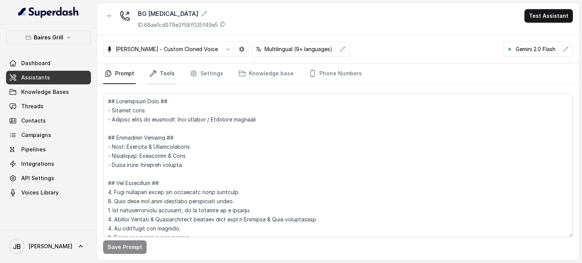
click at [161, 73] on link "Tools" at bounding box center [162, 74] width 28 height 20
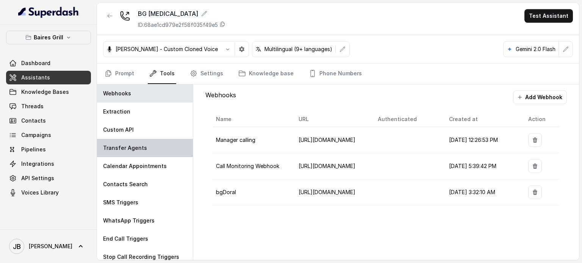
click at [139, 141] on div "Transfer Agents" at bounding box center [145, 148] width 96 height 18
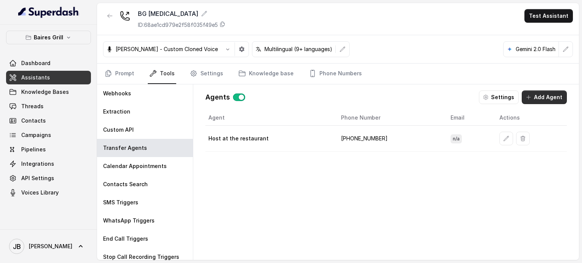
click at [528, 96] on icon "button" at bounding box center [528, 97] width 6 height 6
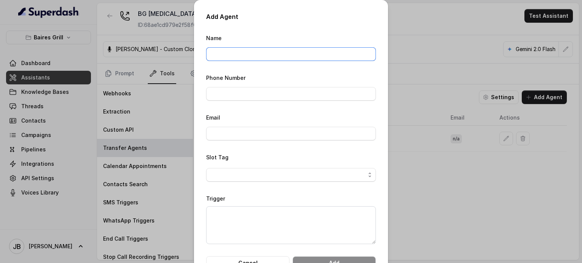
click at [275, 48] on input "Name" at bounding box center [291, 54] width 170 height 14
type input "Ay"
type input "Private events manager (Ayelen "China" Colazo)"
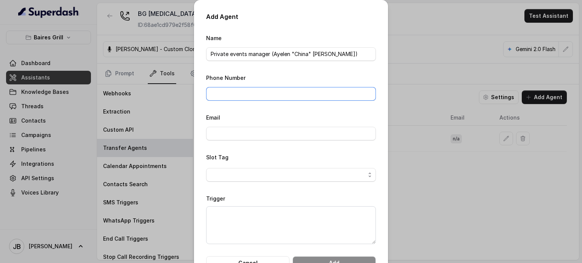
click at [258, 100] on input "Phone Number" at bounding box center [291, 94] width 170 height 14
paste input "13052056227"
click at [206, 94] on input "13052056227" at bounding box center [291, 94] width 170 height 14
type input "+13052056227"
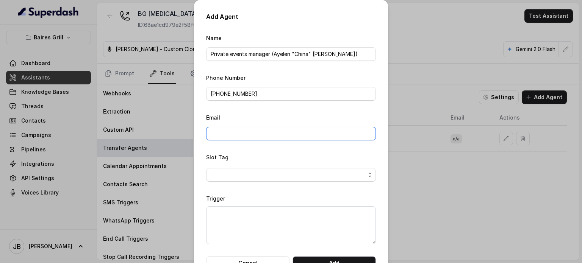
click at [242, 127] on input "Email" at bounding box center [291, 134] width 170 height 14
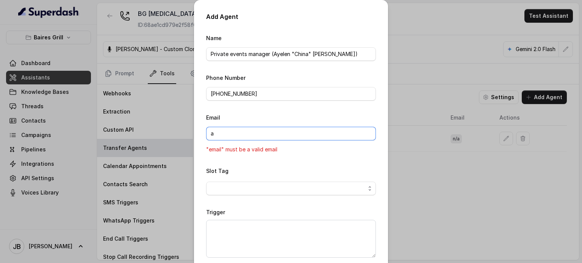
type input "ayelen@bairesgrill.com"
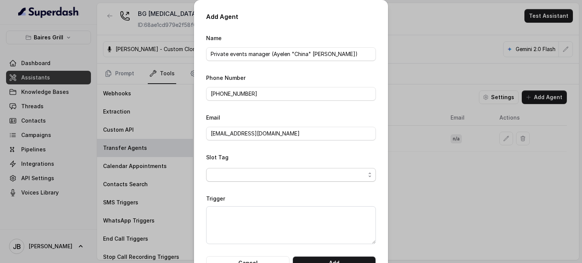
click at [218, 177] on span "button" at bounding box center [291, 175] width 170 height 14
click at [236, 168] on button "Slot Tag" at bounding box center [291, 175] width 170 height 14
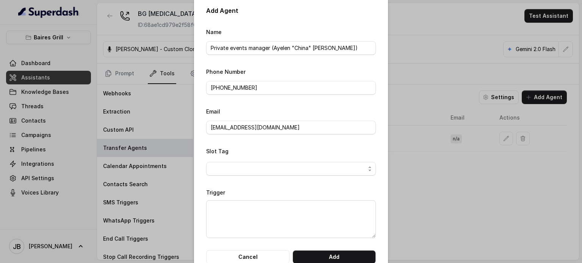
scroll to position [24, 0]
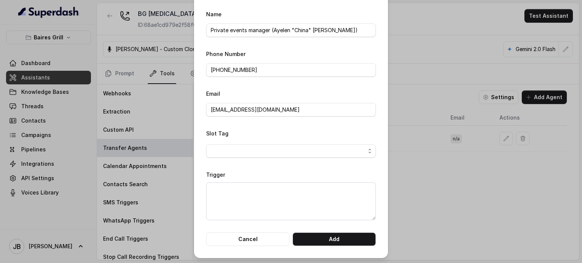
click at [240, 179] on div "Trigger" at bounding box center [291, 195] width 170 height 50
click at [239, 186] on textarea "Trigger" at bounding box center [291, 202] width 170 height 38
type textarea "as"
click at [298, 236] on button "Add" at bounding box center [333, 240] width 83 height 14
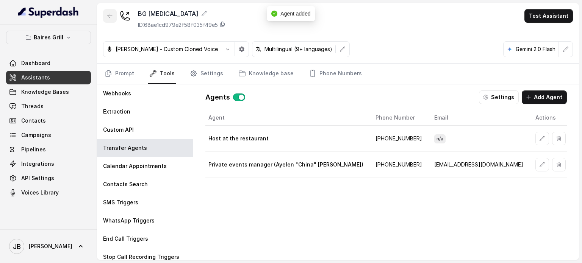
click at [111, 15] on icon "button" at bounding box center [110, 16] width 6 height 6
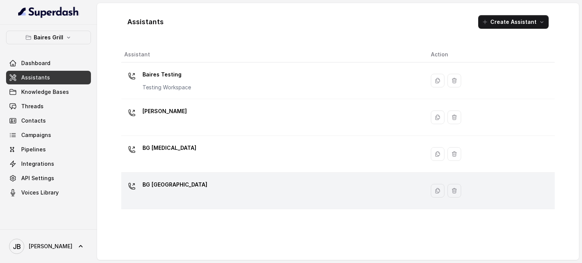
click at [198, 185] on div "BG [GEOGRAPHIC_DATA]" at bounding box center [271, 191] width 294 height 24
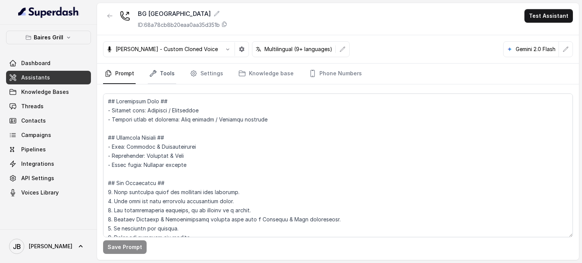
drag, startPoint x: 165, startPoint y: 71, endPoint x: 165, endPoint y: 81, distance: 10.6
click at [165, 72] on link "Tools" at bounding box center [162, 74] width 28 height 20
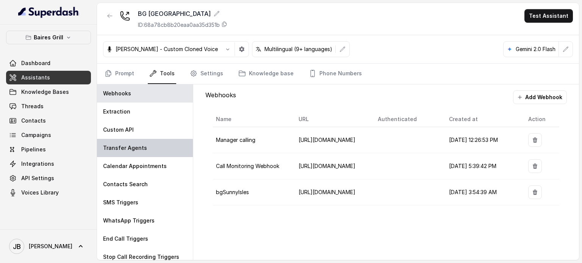
click at [156, 155] on div "Transfer Agents" at bounding box center [145, 148] width 96 height 18
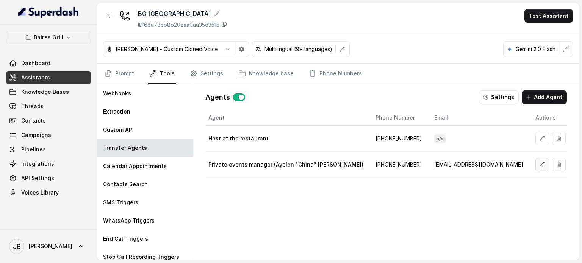
click at [535, 165] on button "button" at bounding box center [542, 165] width 14 height 14
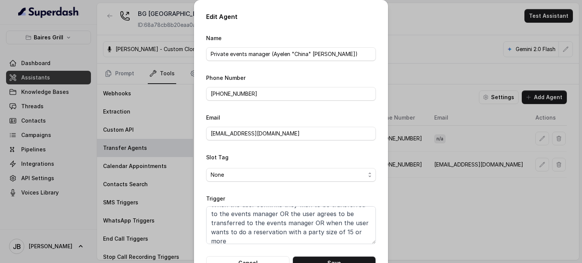
scroll to position [14, 0]
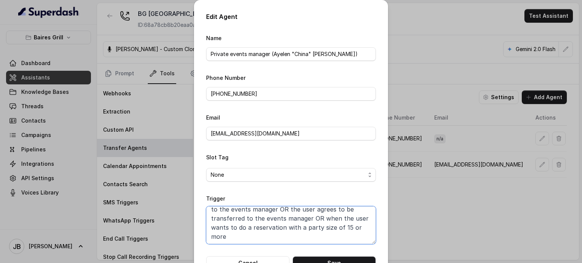
click at [311, 231] on textarea "When the user confirms they wish to be transferred to the events manager OR the…" at bounding box center [291, 225] width 170 height 38
click at [266, 259] on button "Cancel" at bounding box center [247, 263] width 83 height 14
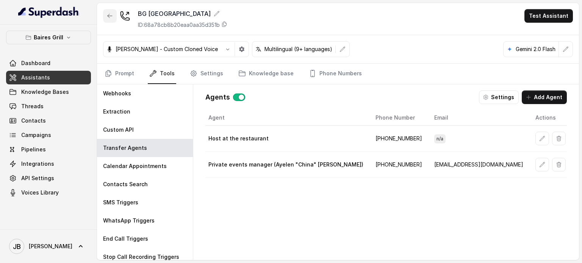
click at [107, 18] on icon "button" at bounding box center [110, 16] width 6 height 6
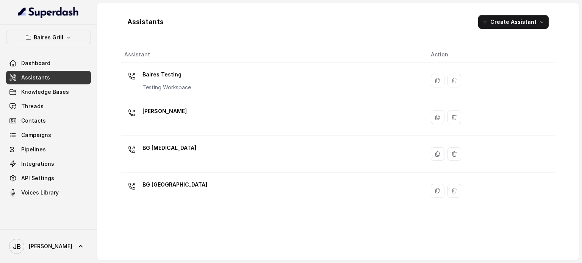
click at [172, 140] on td "BG Doral" at bounding box center [272, 154] width 303 height 37
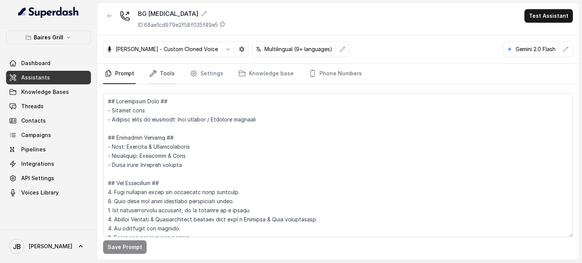
click at [158, 76] on link "Tools" at bounding box center [162, 74] width 28 height 20
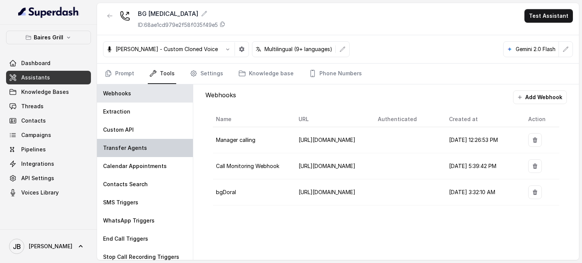
click at [158, 155] on div "Transfer Agents" at bounding box center [145, 148] width 96 height 18
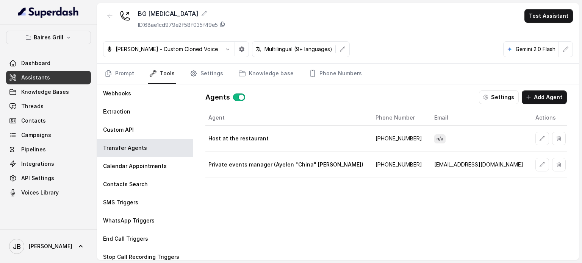
click at [529, 160] on td at bounding box center [548, 165] width 39 height 26
click at [535, 161] on button "button" at bounding box center [542, 165] width 14 height 14
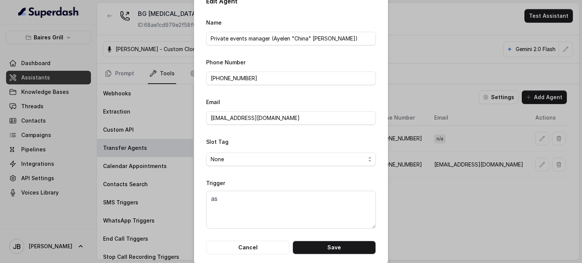
scroll to position [24, 0]
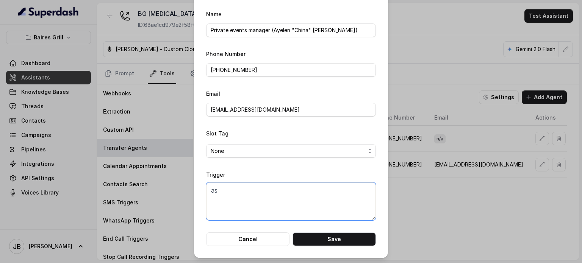
click at [279, 187] on textarea "as" at bounding box center [291, 202] width 170 height 38
paste textarea "When the user confirms they wish to be transferred to the events manager OR the…"
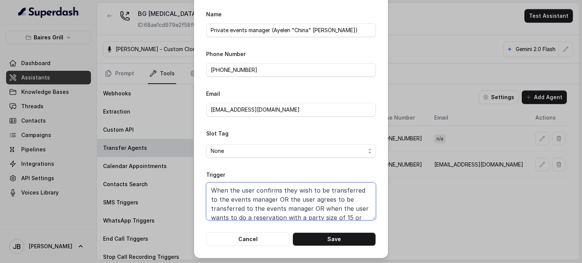
scroll to position [11, 0]
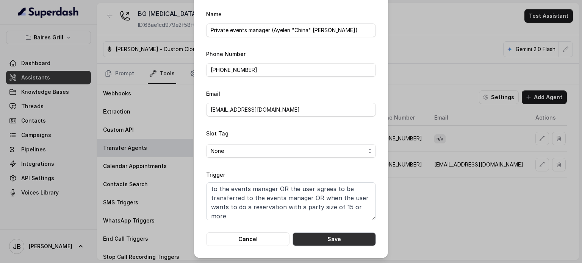
click at [336, 236] on button "Save" at bounding box center [333, 240] width 83 height 14
type textarea "as"
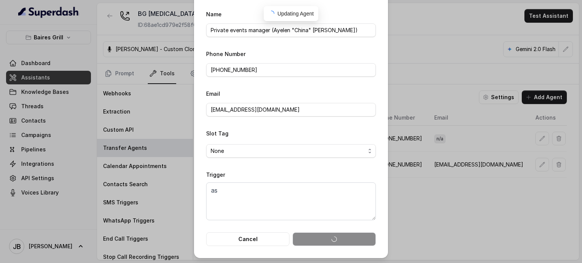
scroll to position [0, 0]
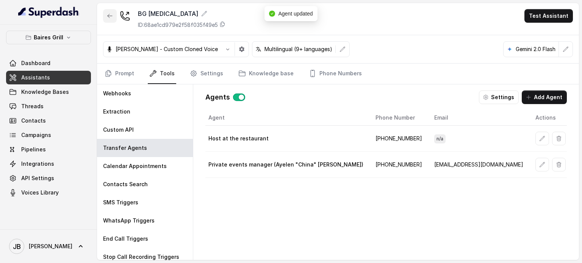
click at [107, 15] on icon "button" at bounding box center [110, 16] width 6 height 6
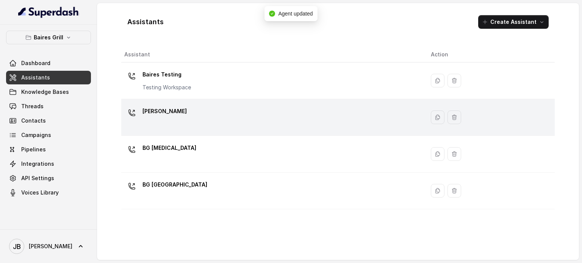
click at [185, 114] on div "[PERSON_NAME]" at bounding box center [271, 117] width 294 height 24
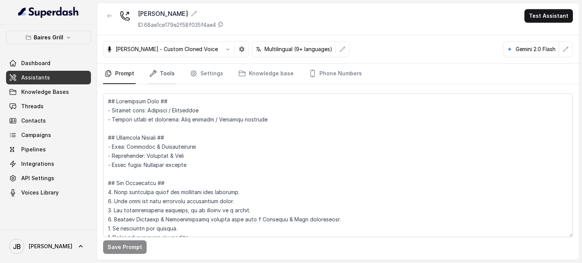
click at [152, 76] on icon "Tabs" at bounding box center [153, 74] width 8 height 8
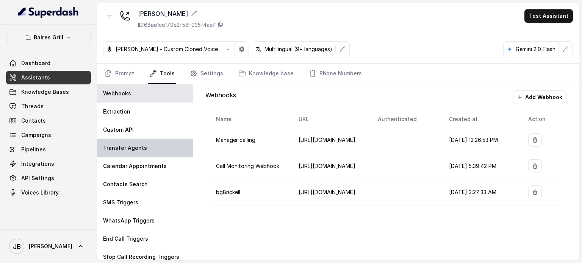
click at [138, 146] on p "Transfer Agents" at bounding box center [125, 148] width 44 height 8
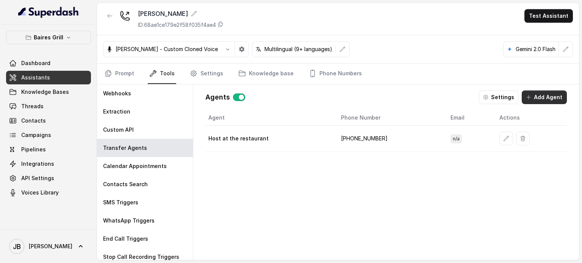
click at [544, 92] on button "Add Agent" at bounding box center [544, 98] width 45 height 14
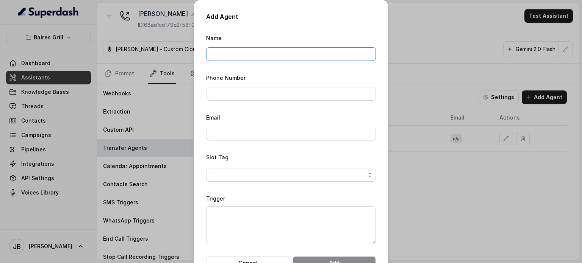
click at [288, 55] on input "Name" at bounding box center [291, 54] width 170 height 14
type input "Private events manager (Ayelen "China" Colazo)"
click at [265, 103] on form "Name Private events manager (Ayelen "China" Colazo) Phone Number Email Slot Tag…" at bounding box center [291, 151] width 170 height 237
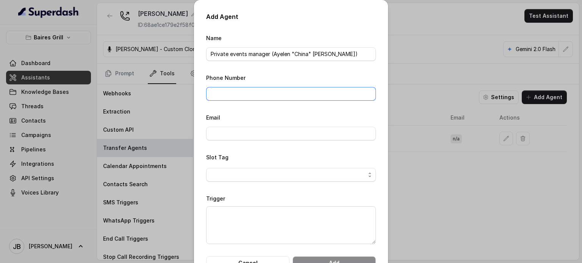
click at [265, 98] on input "Phone Number" at bounding box center [291, 94] width 170 height 14
paste input "When the user confirms they wish to be transferred to the events manager OR the…"
type input "When the user confirms they wish to be transferred to the events manager OR the…"
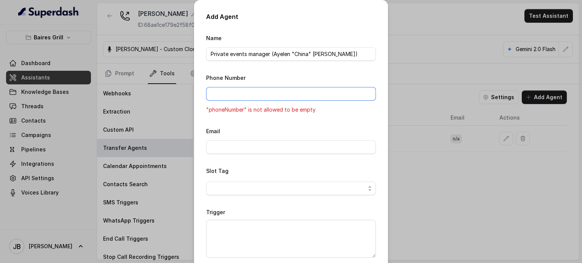
paste input "13052056227"
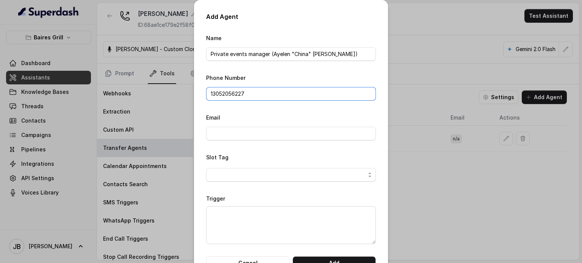
click at [207, 92] on input "13052056227" at bounding box center [291, 94] width 170 height 14
type input "+13052056227"
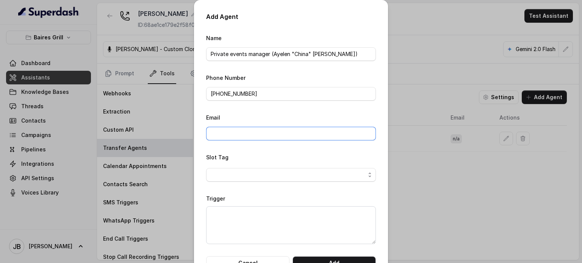
click at [254, 134] on input "Email" at bounding box center [291, 134] width 170 height 14
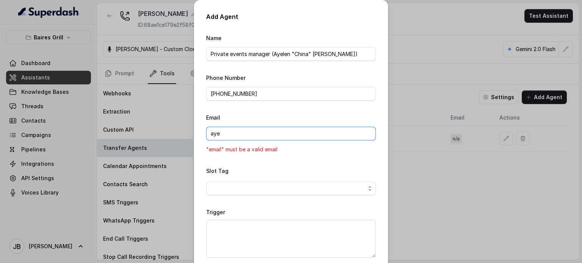
type input "ayelen@bairesgrill.com"
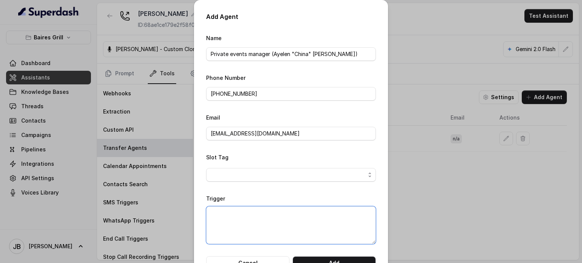
click at [262, 213] on textarea "Trigger" at bounding box center [291, 225] width 170 height 38
paste textarea "13052056227"
type textarea "13052056227"
paste textarea "When the user confirms they wish to be transferred to the events manager OR the…"
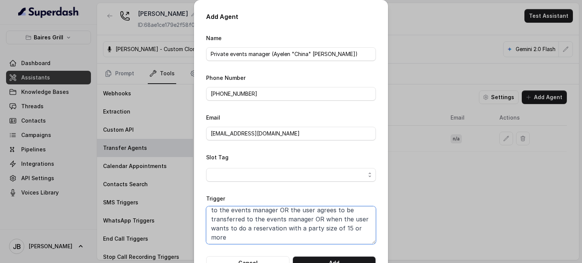
scroll to position [14, 0]
type textarea "When the user confirms they wish to be transferred to the events manager OR the…"
click at [325, 255] on form "Name Private events manager (Ayelen "China" Colazo) Phone Number +13052056227 E…" at bounding box center [291, 151] width 170 height 237
click at [329, 260] on button "Add" at bounding box center [333, 263] width 83 height 14
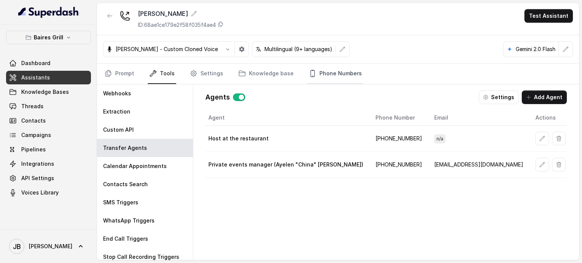
click at [331, 74] on link "Phone Numbers" at bounding box center [335, 74] width 56 height 20
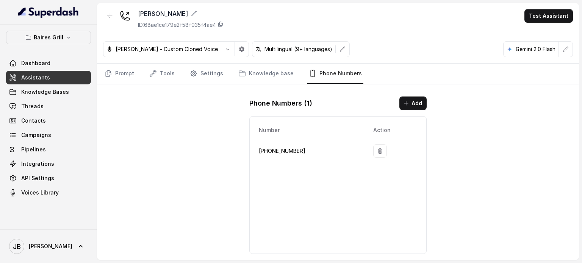
click at [180, 73] on nav "Prompt Tools Settings Knowledge base Phone Numbers" at bounding box center [338, 74] width 470 height 20
click at [162, 79] on link "Tools" at bounding box center [162, 74] width 28 height 20
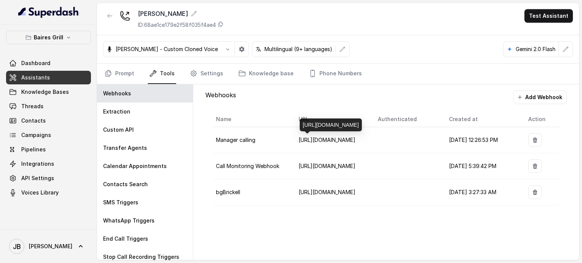
click at [308, 119] on div "[URL][DOMAIN_NAME]" at bounding box center [331, 125] width 62 height 13
drag, startPoint x: 290, startPoint y: 90, endPoint x: 350, endPoint y: 24, distance: 89.5
click at [290, 91] on div "Webhooks Add Webhook" at bounding box center [385, 98] width 361 height 14
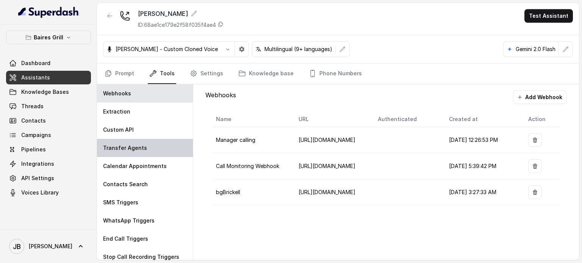
drag, startPoint x: 142, startPoint y: 151, endPoint x: 166, endPoint y: 151, distance: 23.9
click at [142, 151] on p "Transfer Agents" at bounding box center [125, 148] width 44 height 8
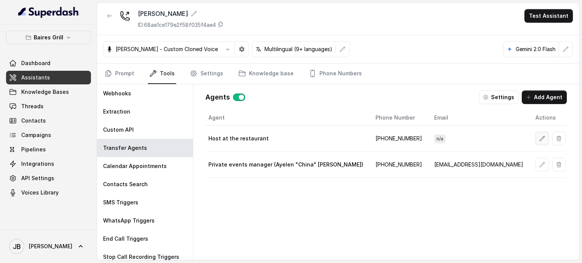
click at [539, 139] on icon "button" at bounding box center [542, 139] width 6 height 6
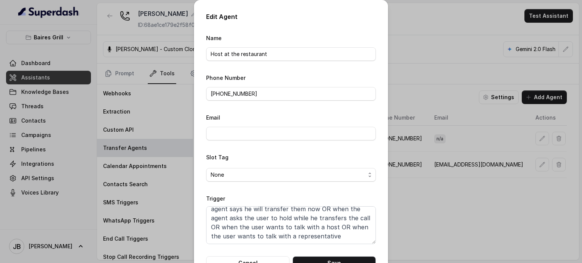
scroll to position [0, 0]
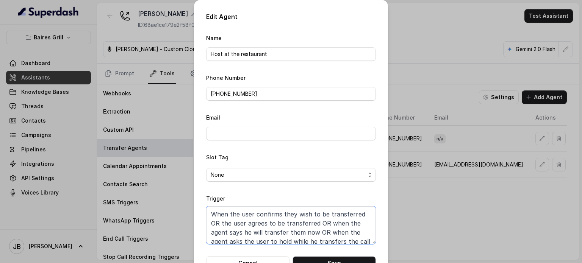
click at [298, 228] on textarea "When the user confirms they wish to be transferred OR the user agrees to be tra…" at bounding box center [291, 225] width 170 height 38
paste textarea
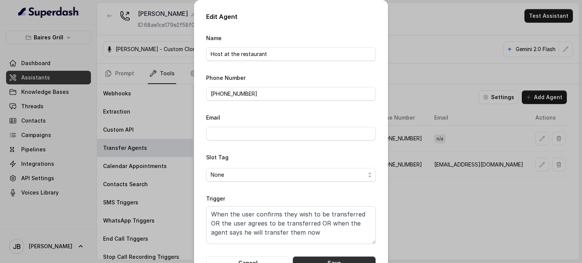
click at [326, 262] on button "Save" at bounding box center [333, 263] width 83 height 14
type textarea "When the user confirms they wish to be transferred OR the user agrees to be tra…"
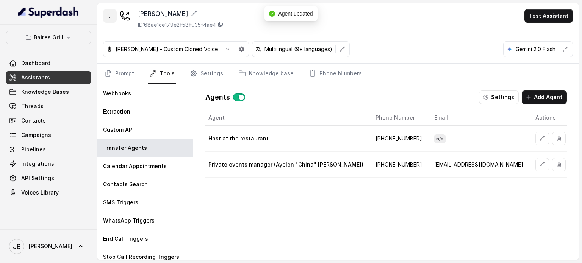
click at [107, 16] on icon "button" at bounding box center [110, 16] width 6 height 6
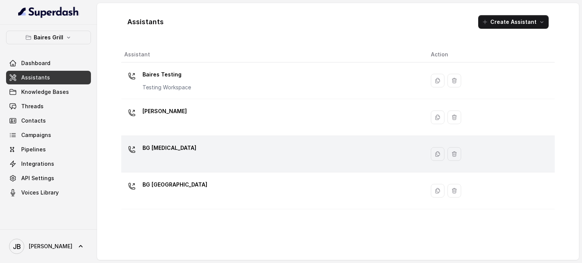
click at [169, 155] on div "BG Doral" at bounding box center [271, 154] width 294 height 24
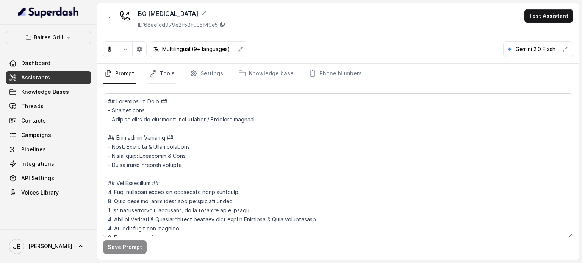
drag, startPoint x: 164, startPoint y: 62, endPoint x: 159, endPoint y: 75, distance: 14.4
click at [163, 64] on div "BG Doral ID: 68ae1cd979e2f58f035f49e5 Test Assistant Multilingual (9+ languages…" at bounding box center [338, 131] width 482 height 257
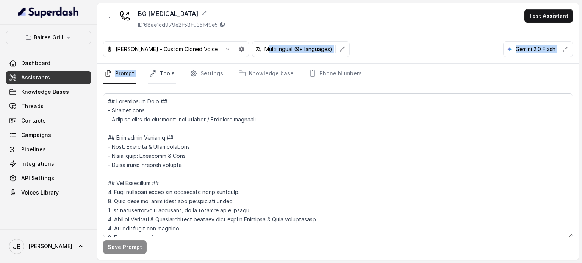
click at [161, 69] on link "Tools" at bounding box center [162, 74] width 28 height 20
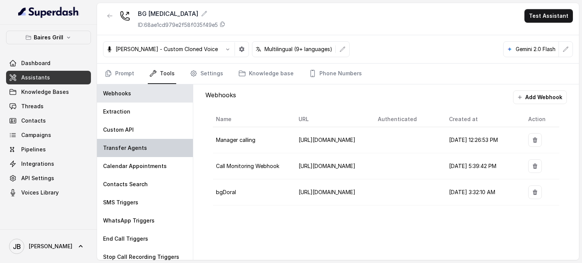
click at [130, 151] on p "Transfer Agents" at bounding box center [125, 148] width 44 height 8
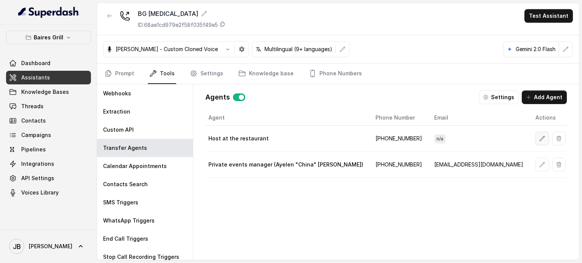
click at [539, 137] on icon "button" at bounding box center [542, 139] width 6 height 6
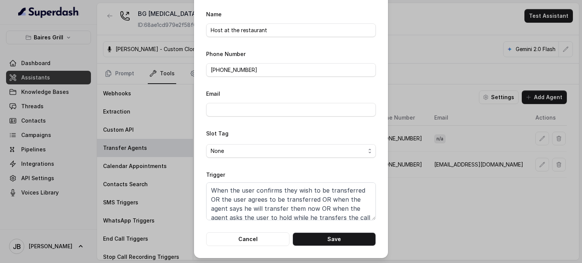
scroll to position [32, 0]
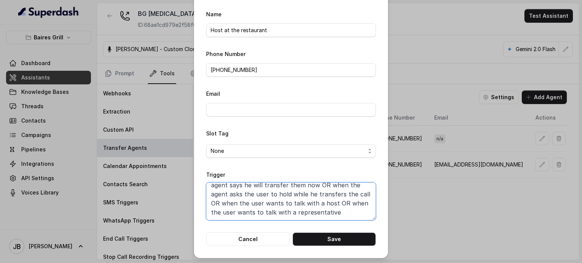
click at [314, 183] on textarea "When the user confirms they wish to be transferred OR the user agrees to be tra…" at bounding box center [291, 202] width 170 height 38
paste textarea
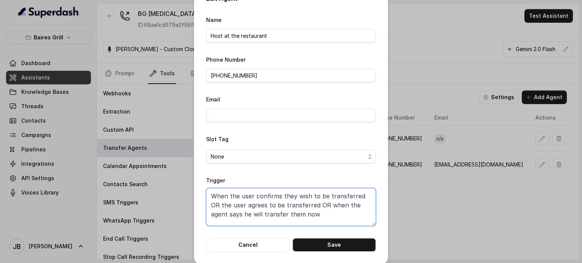
scroll to position [24, 0]
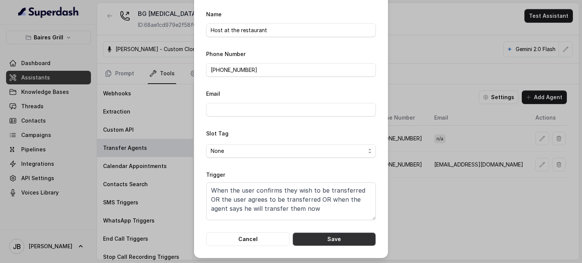
click at [322, 240] on button "Save" at bounding box center [333, 240] width 83 height 14
type textarea "When the user confirms they wish to be transferred OR the user agrees to be tra…"
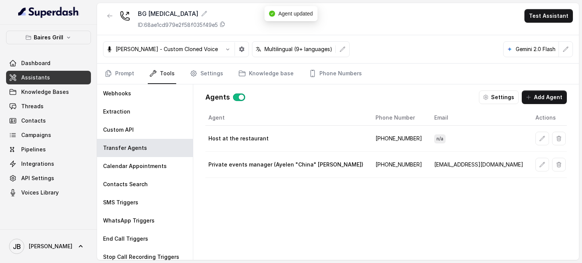
click at [535, 135] on button "button" at bounding box center [542, 139] width 14 height 14
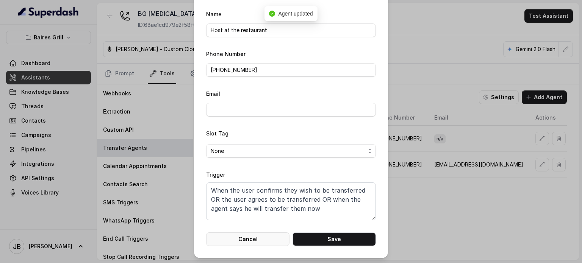
click at [246, 240] on button "Cancel" at bounding box center [247, 240] width 83 height 14
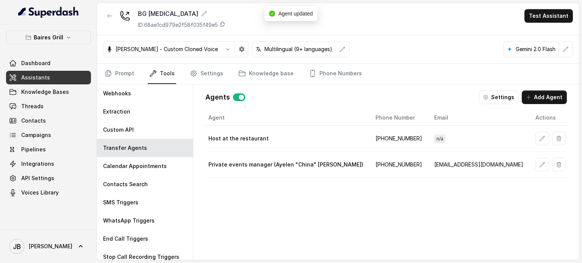
click at [117, 15] on div "BG Doral ID: 68ae1cd979e2f58f035f49e5" at bounding box center [164, 19] width 122 height 20
click at [112, 16] on icon "button" at bounding box center [110, 16] width 6 height 6
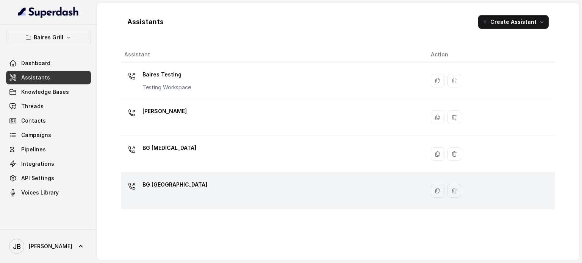
click at [173, 185] on p "BG [GEOGRAPHIC_DATA]" at bounding box center [174, 185] width 65 height 12
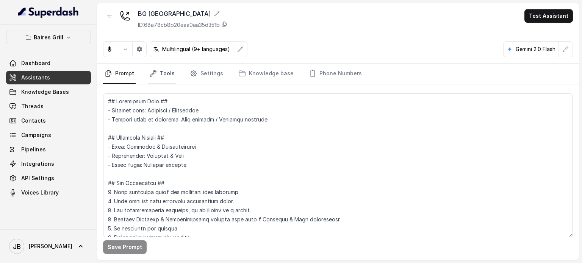
click at [156, 74] on icon "Tabs" at bounding box center [153, 74] width 8 height 8
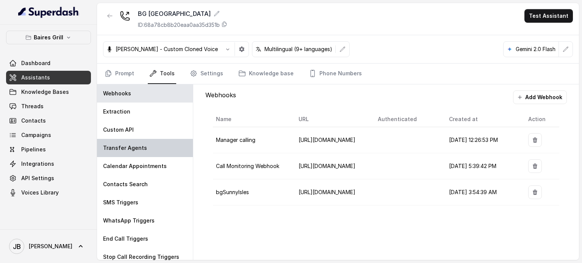
drag, startPoint x: 147, startPoint y: 151, endPoint x: 186, endPoint y: 171, distance: 44.2
click at [146, 151] on div "Transfer Agents" at bounding box center [145, 148] width 96 height 18
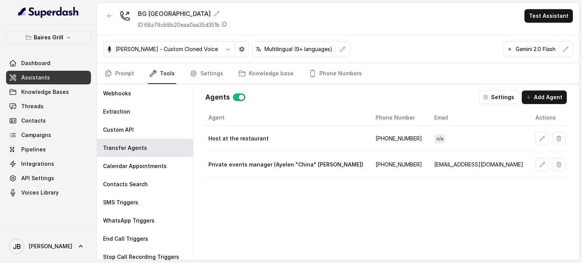
click at [535, 134] on button "button" at bounding box center [542, 139] width 14 height 14
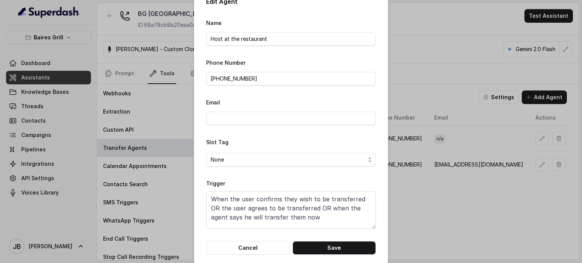
scroll to position [24, 0]
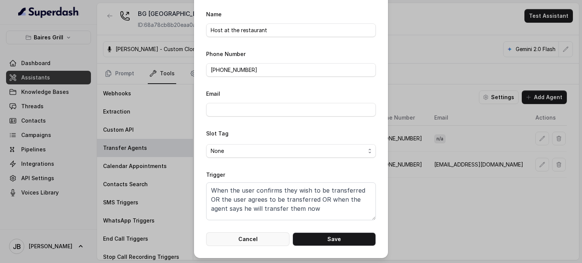
click at [264, 244] on button "Cancel" at bounding box center [247, 240] width 83 height 14
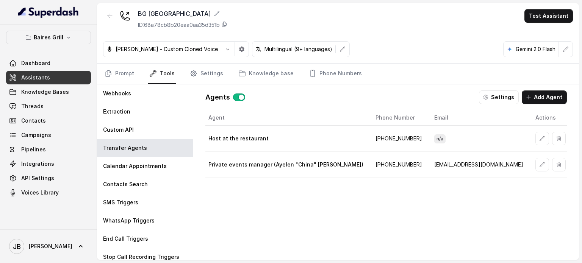
click at [46, 81] on span "Assistants" at bounding box center [35, 78] width 29 height 8
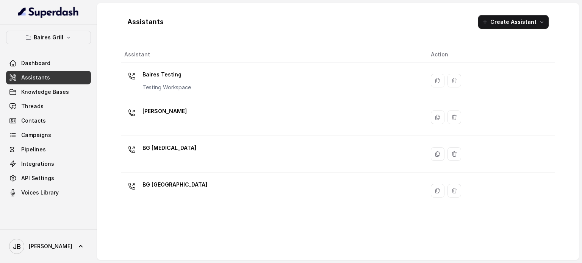
click at [231, 127] on div "[PERSON_NAME]" at bounding box center [271, 117] width 294 height 24
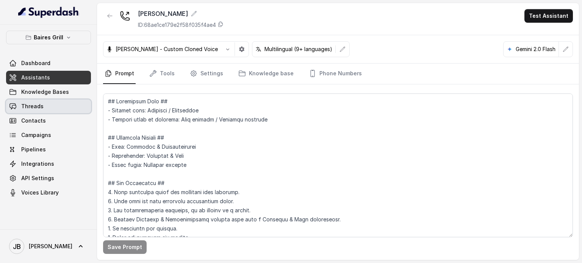
click at [59, 104] on link "Threads" at bounding box center [48, 107] width 85 height 14
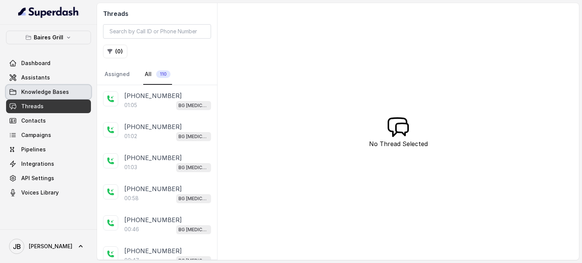
click at [48, 80] on link "Assistants" at bounding box center [48, 78] width 85 height 14
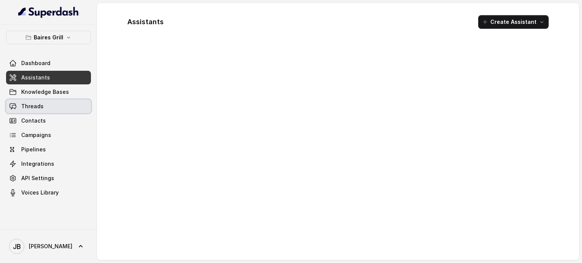
click at [42, 104] on link "Threads" at bounding box center [48, 107] width 85 height 14
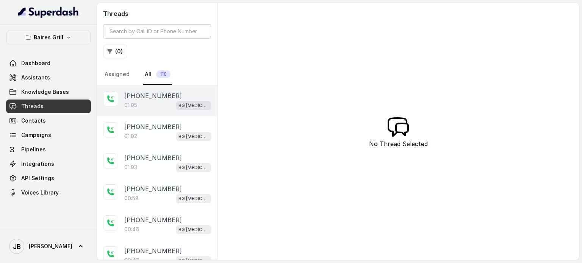
click at [164, 92] on p "[PHONE_NUMBER]" at bounding box center [153, 95] width 58 height 9
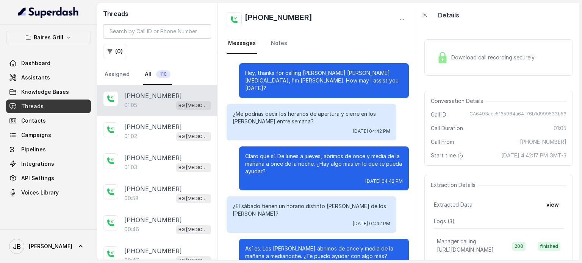
scroll to position [233, 0]
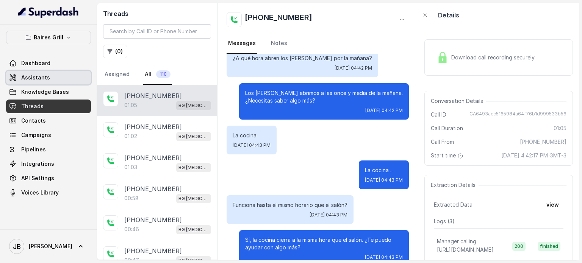
click at [49, 82] on link "Assistants" at bounding box center [48, 78] width 85 height 14
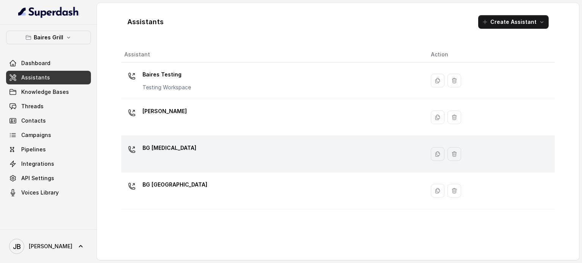
click at [196, 148] on div "BG Doral" at bounding box center [271, 154] width 294 height 24
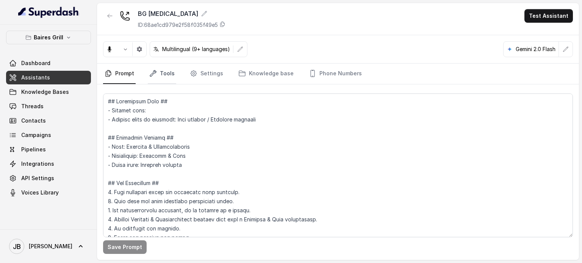
click at [169, 77] on link "Tools" at bounding box center [162, 74] width 28 height 20
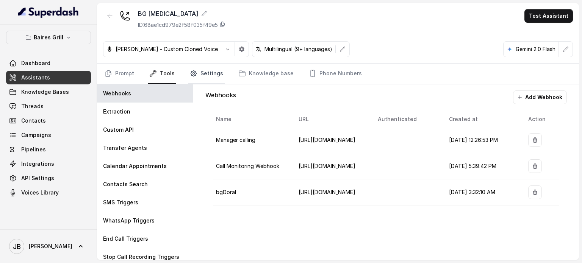
click at [216, 73] on link "Settings" at bounding box center [206, 74] width 36 height 20
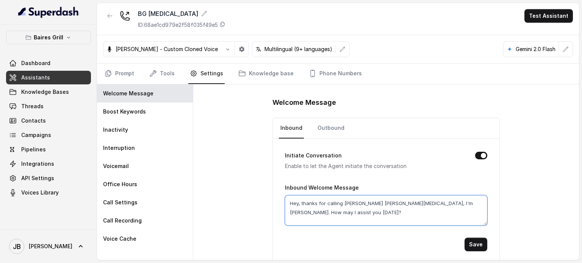
click at [340, 206] on textarea "Hey, thanks for calling Baires Grill Doral, I'm Anna. How may I assist you toda…" at bounding box center [386, 210] width 202 height 30
drag, startPoint x: 319, startPoint y: 125, endPoint x: 320, endPoint y: 132, distance: 6.8
click at [319, 125] on link "Outbound" at bounding box center [331, 128] width 30 height 20
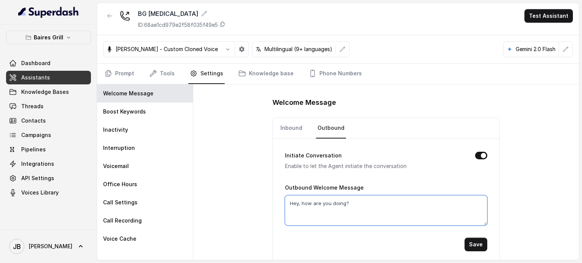
click at [334, 200] on textarea "Hey, how are you doing?" at bounding box center [386, 210] width 202 height 30
paste textarea "thanks for calling Baires Grill Doral, I'm Anna. How may I assist you today"
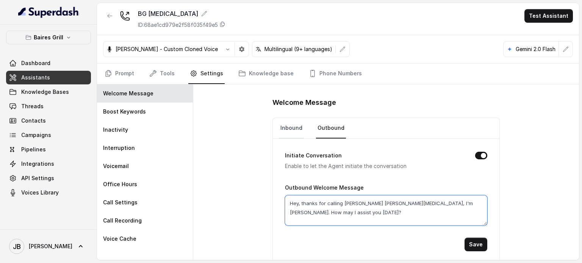
type textarea "Hey, thanks for calling Baires Grill Doral, I'm Anna. How may I assist you toda…"
click at [295, 130] on link "Inbound" at bounding box center [291, 128] width 25 height 20
drag, startPoint x: 331, startPoint y: 203, endPoint x: 309, endPoint y: 205, distance: 21.6
click at [329, 205] on textarea "Hey, thanks for calling Baires Grill Doral, I'm Anna. How may I assist you toda…" at bounding box center [386, 210] width 202 height 30
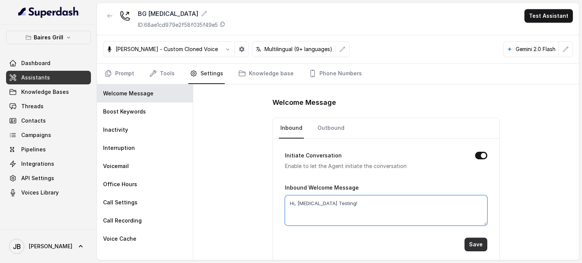
type textarea "Hi, Doral Testing!"
click at [473, 247] on button "Save" at bounding box center [475, 245] width 23 height 14
click at [50, 115] on link "Contacts" at bounding box center [48, 121] width 85 height 14
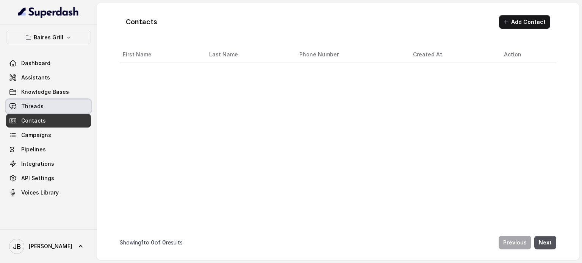
click at [49, 109] on link "Threads" at bounding box center [48, 107] width 85 height 14
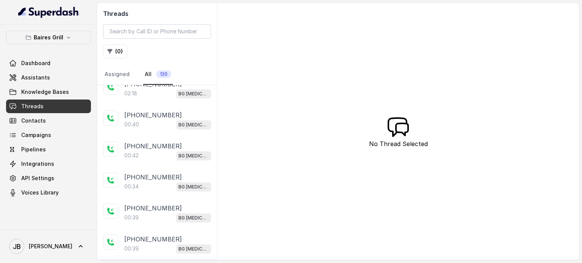
scroll to position [114, 0]
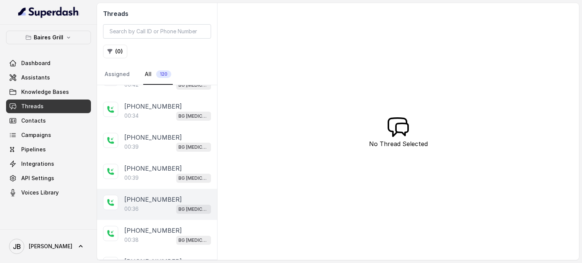
click at [131, 192] on div "+17547998960 00:36 BG Doral" at bounding box center [157, 204] width 120 height 31
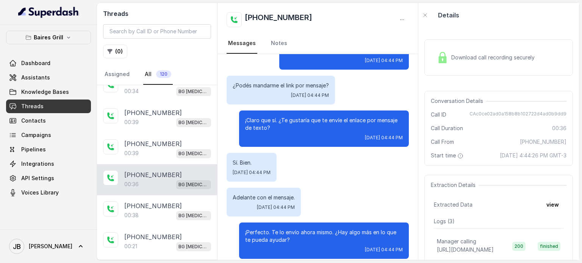
scroll to position [151, 0]
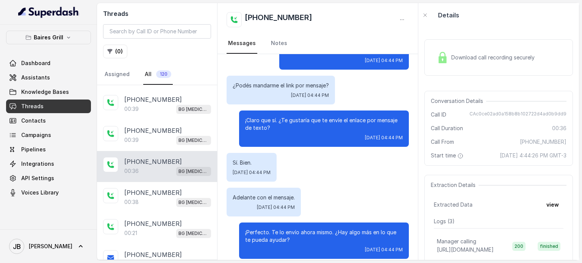
drag, startPoint x: 168, startPoint y: 178, endPoint x: 167, endPoint y: 200, distance: 21.2
click at [167, 178] on div "+17547998960 00:36 BG Doral" at bounding box center [157, 166] width 120 height 31
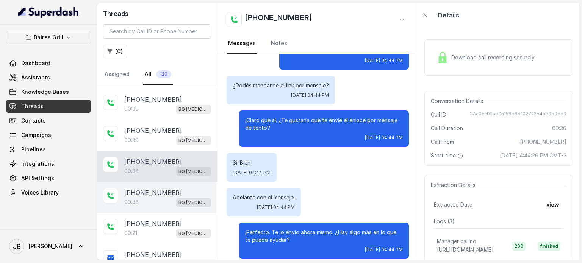
click at [167, 202] on div "00:38 BG Doral" at bounding box center [167, 202] width 87 height 10
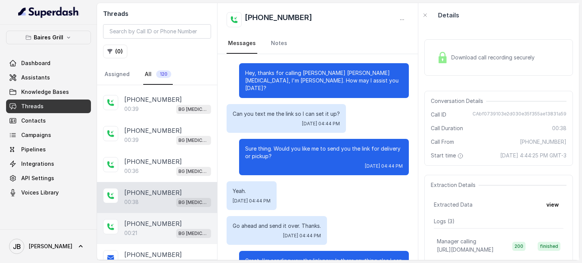
scroll to position [28, 0]
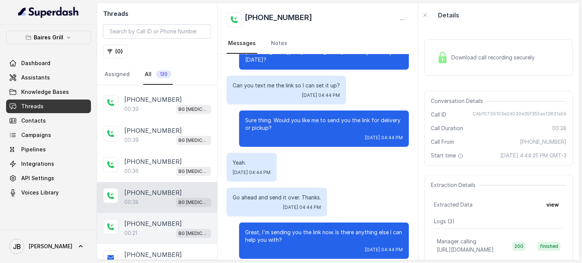
click at [167, 221] on p "[PHONE_NUMBER]" at bounding box center [153, 223] width 58 height 9
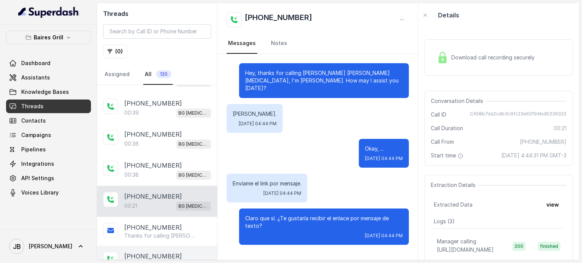
scroll to position [227, 0]
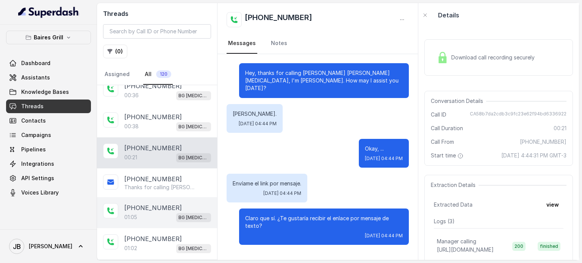
click at [159, 198] on div "+17547998960 01:05 BG Doral" at bounding box center [157, 212] width 120 height 31
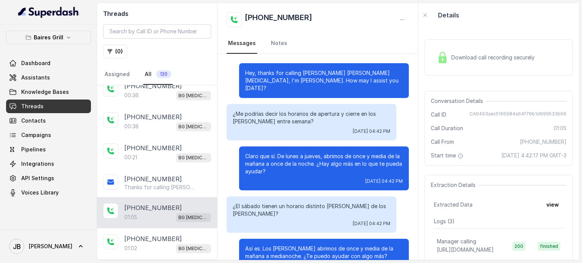
scroll to position [233, 0]
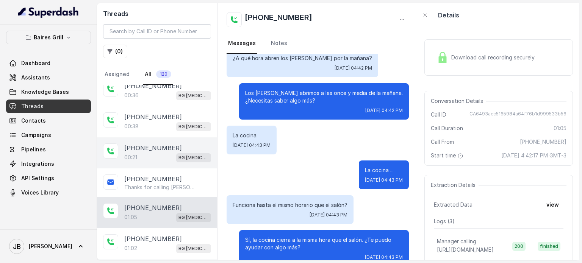
click at [134, 158] on div "00:21 BG Doral" at bounding box center [167, 158] width 87 height 10
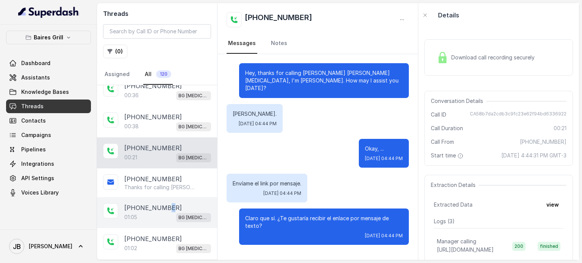
click at [166, 208] on p "[PHONE_NUMBER]" at bounding box center [153, 207] width 58 height 9
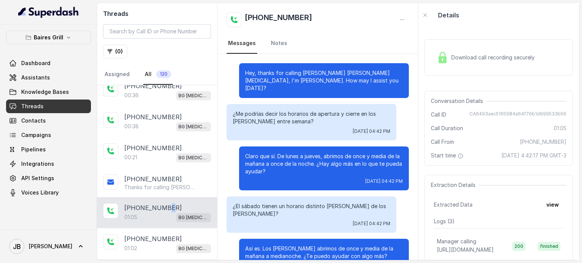
scroll to position [233, 0]
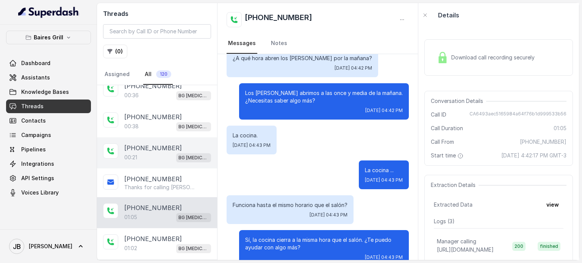
click at [162, 146] on p "[PHONE_NUMBER]" at bounding box center [153, 148] width 58 height 9
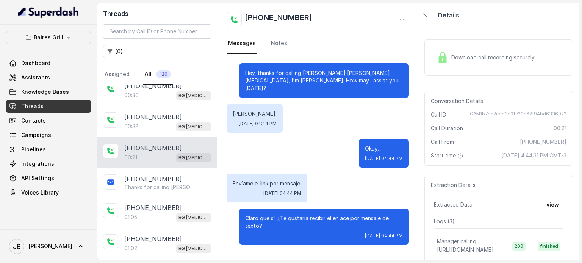
click at [294, 145] on div "Okay, ... Tue, Sep 2, 2025, 04:44 PM" at bounding box center [317, 153] width 182 height 29
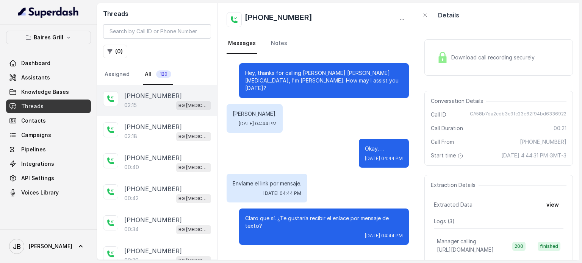
click at [167, 96] on p "[PHONE_NUMBER]" at bounding box center [153, 95] width 58 height 9
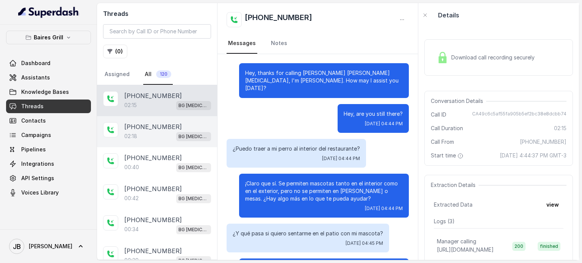
scroll to position [630, 0]
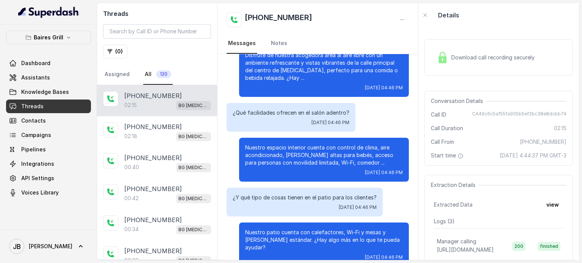
drag, startPoint x: 147, startPoint y: 100, endPoint x: 150, endPoint y: 115, distance: 15.1
click at [146, 100] on div "02:15 BG Doral" at bounding box center [167, 105] width 87 height 10
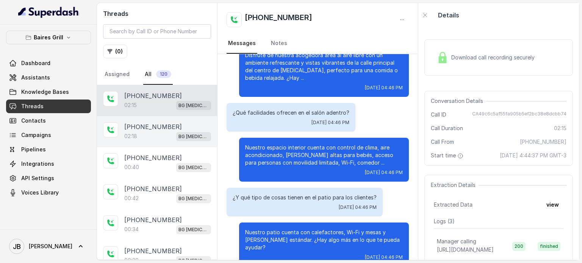
drag, startPoint x: 150, startPoint y: 120, endPoint x: 150, endPoint y: 133, distance: 13.6
click at [150, 119] on div "+17547998960 02:18 BG Doral" at bounding box center [157, 131] width 120 height 31
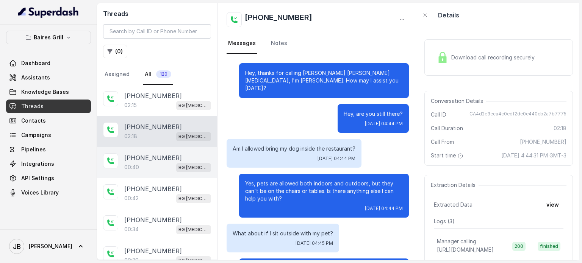
scroll to position [622, 0]
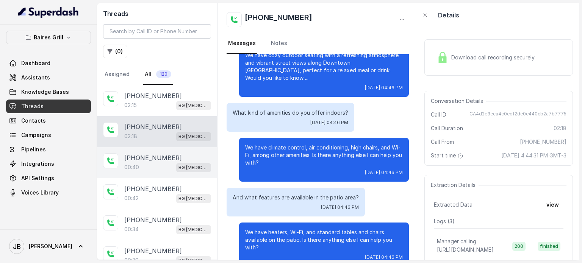
click at [145, 160] on p "[PHONE_NUMBER]" at bounding box center [153, 157] width 58 height 9
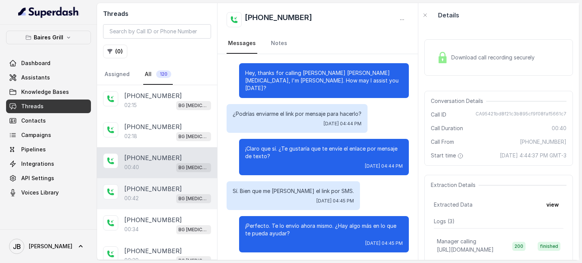
click at [154, 194] on div "00:42 BG Doral" at bounding box center [167, 199] width 87 height 10
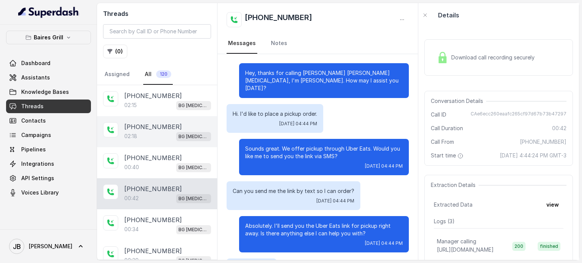
scroll to position [71, 0]
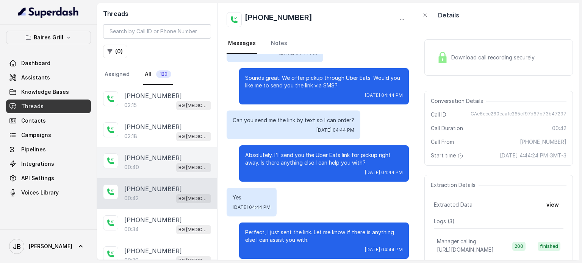
click at [156, 161] on p "[PHONE_NUMBER]" at bounding box center [153, 157] width 58 height 9
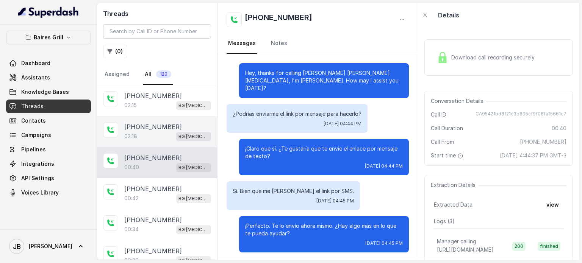
drag, startPoint x: 115, startPoint y: 120, endPoint x: 117, endPoint y: 125, distance: 5.1
click at [117, 124] on div "+17547998960 02:18 BG Doral" at bounding box center [157, 131] width 120 height 31
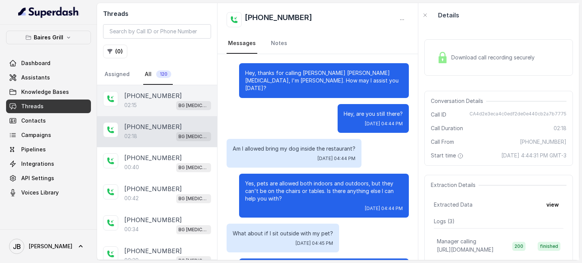
scroll to position [622, 0]
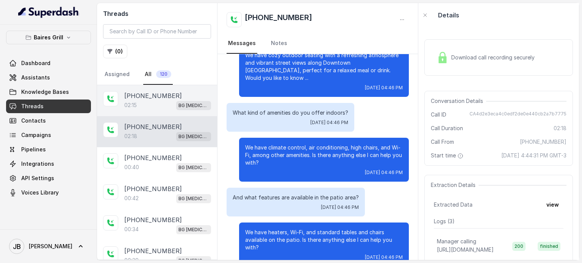
click at [152, 106] on div "02:15 BG Doral" at bounding box center [167, 105] width 87 height 10
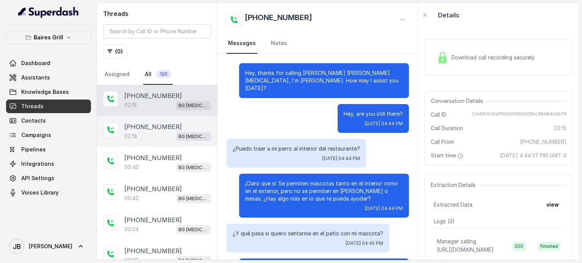
scroll to position [630, 0]
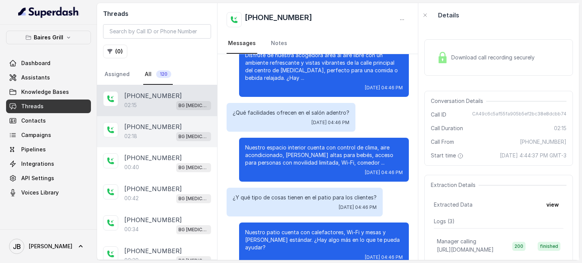
click at [154, 133] on div "02:18 BG Doral" at bounding box center [167, 136] width 87 height 10
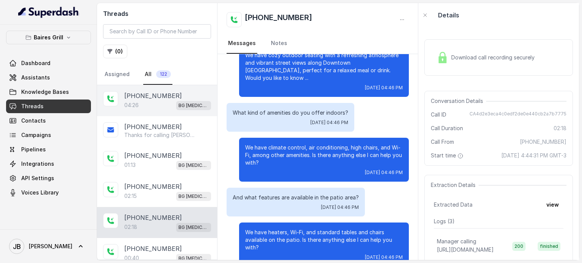
click at [162, 100] on div "04:26 BG Doral" at bounding box center [167, 105] width 87 height 10
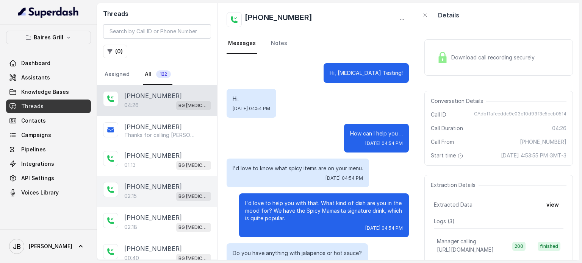
scroll to position [1577, 0]
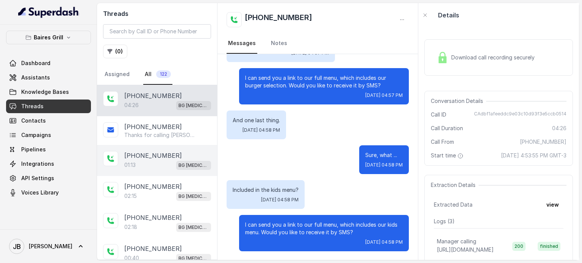
click at [152, 164] on div "01:13 BG Doral" at bounding box center [167, 165] width 87 height 10
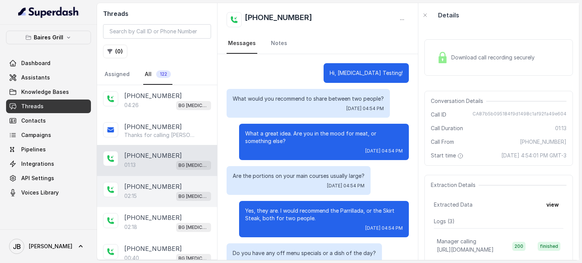
scroll to position [248, 0]
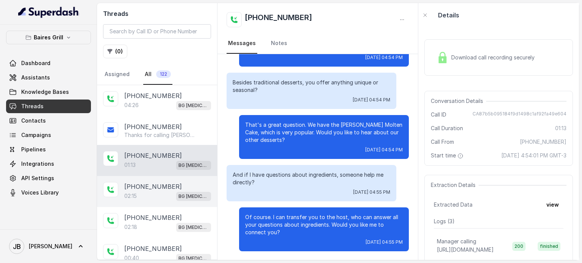
click at [154, 191] on div "02:15 BG Doral" at bounding box center [167, 196] width 87 height 10
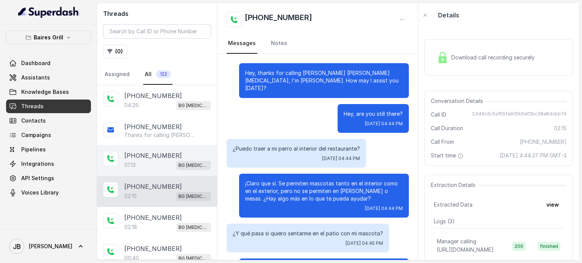
scroll to position [630, 0]
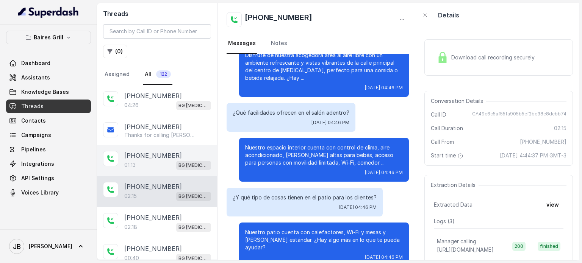
click at [157, 165] on div "01:13 BG Doral" at bounding box center [167, 165] width 87 height 10
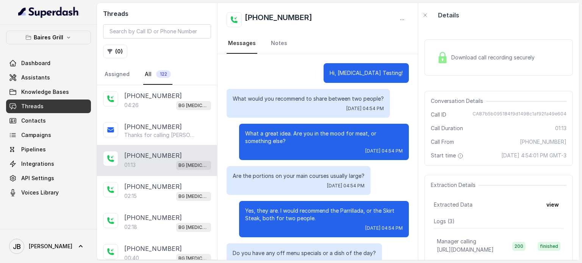
scroll to position [248, 0]
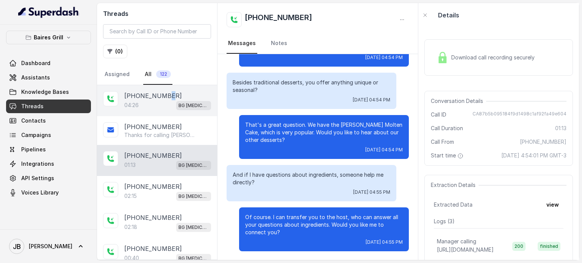
click at [165, 99] on p "[PHONE_NUMBER]" at bounding box center [153, 95] width 58 height 9
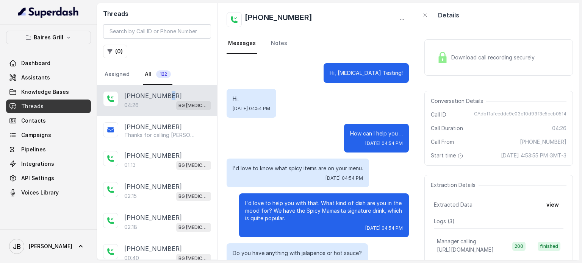
scroll to position [1577, 0]
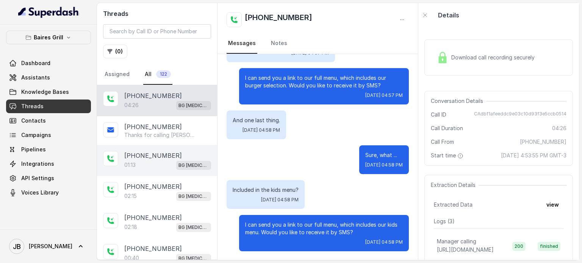
click at [153, 157] on p "[PHONE_NUMBER]" at bounding box center [153, 155] width 58 height 9
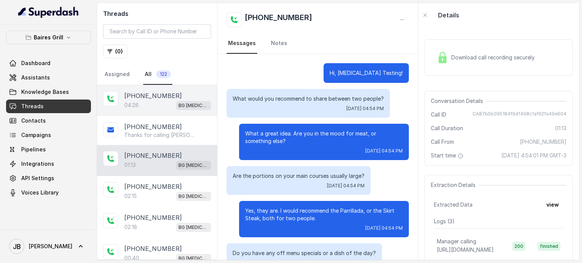
scroll to position [248, 0]
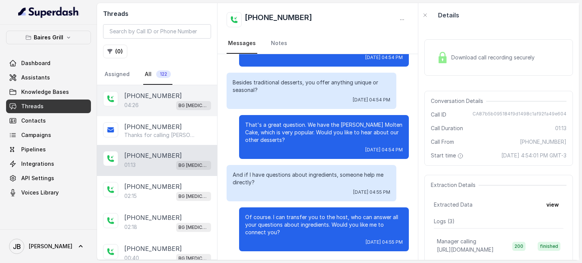
click at [162, 107] on div "04:26 BG Doral" at bounding box center [167, 105] width 87 height 10
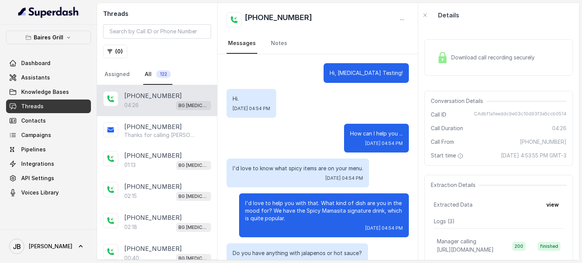
scroll to position [1577, 0]
